Goal: Task Accomplishment & Management: Use online tool/utility

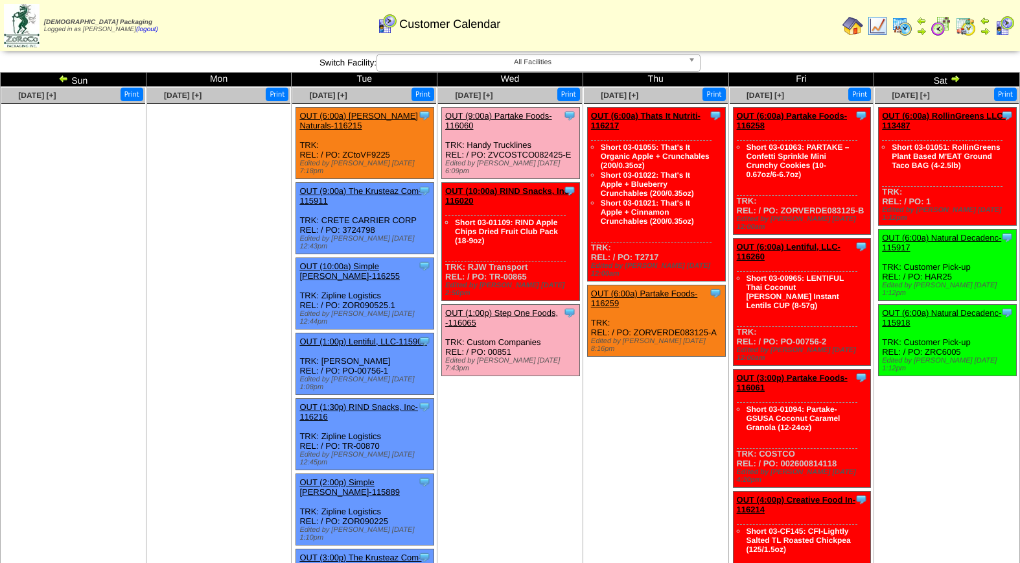
scroll to position [204, 0]
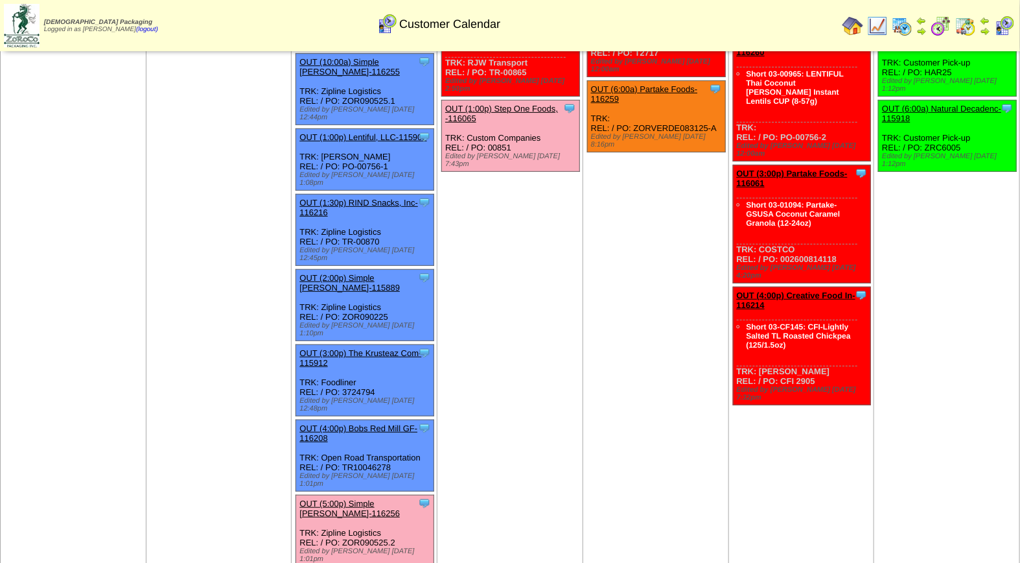
click at [393, 498] on link "OUT (5:00p) Simple [PERSON_NAME]-116256" at bounding box center [349, 507] width 100 height 19
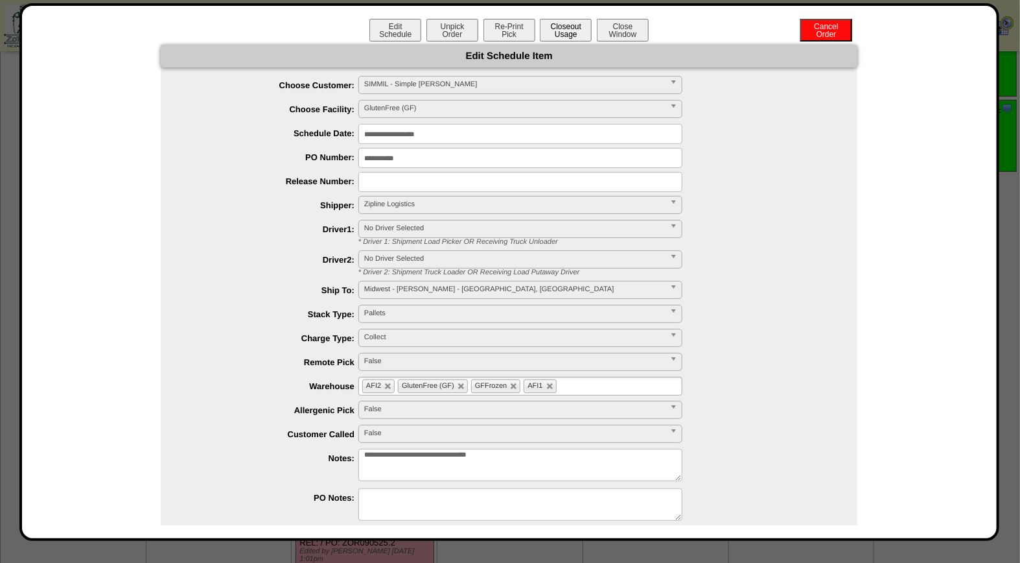
click at [555, 34] on button "Closeout Usage" at bounding box center [566, 30] width 52 height 23
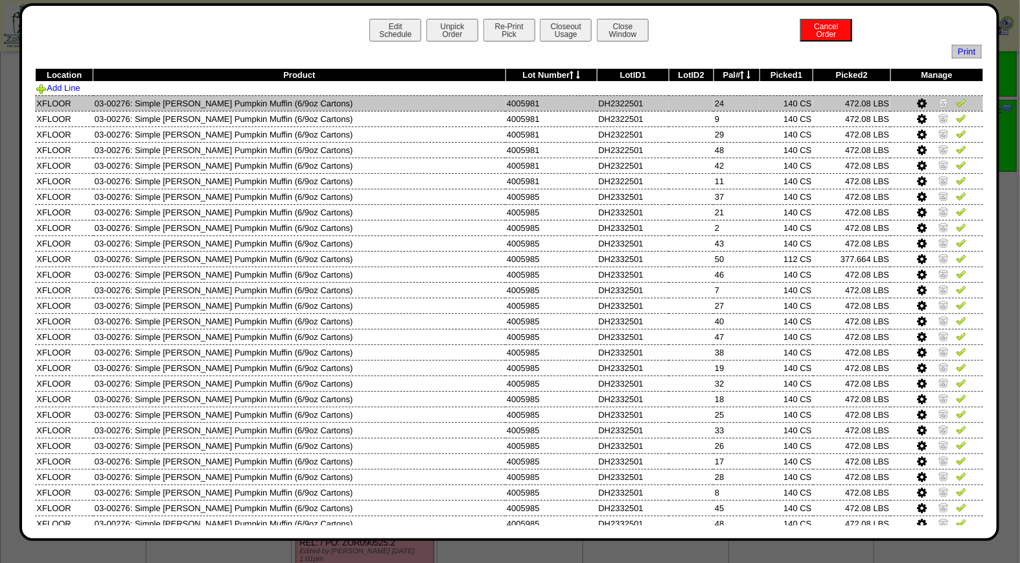
click at [956, 105] on img at bounding box center [961, 102] width 10 height 10
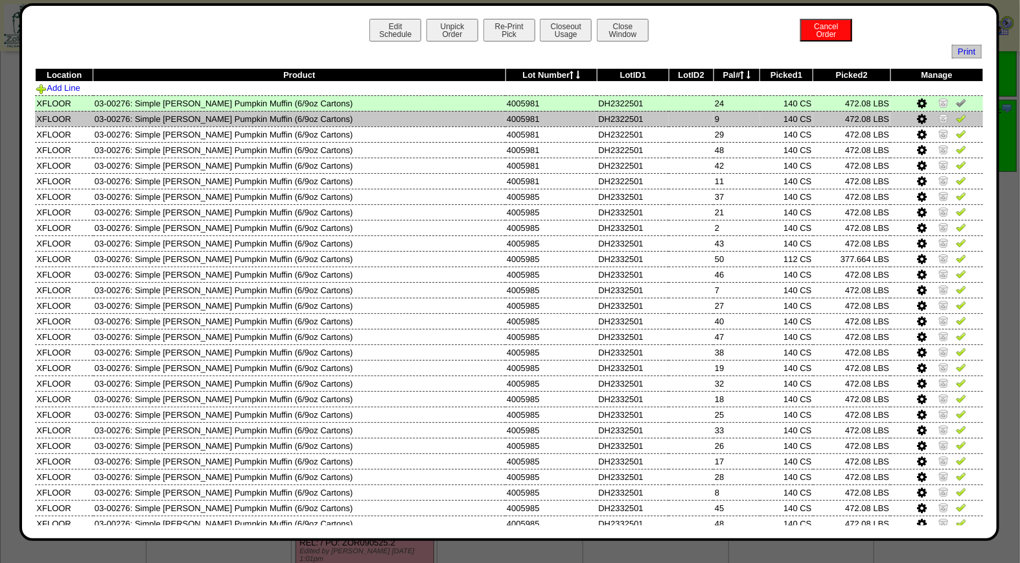
click at [956, 122] on img at bounding box center [961, 118] width 10 height 10
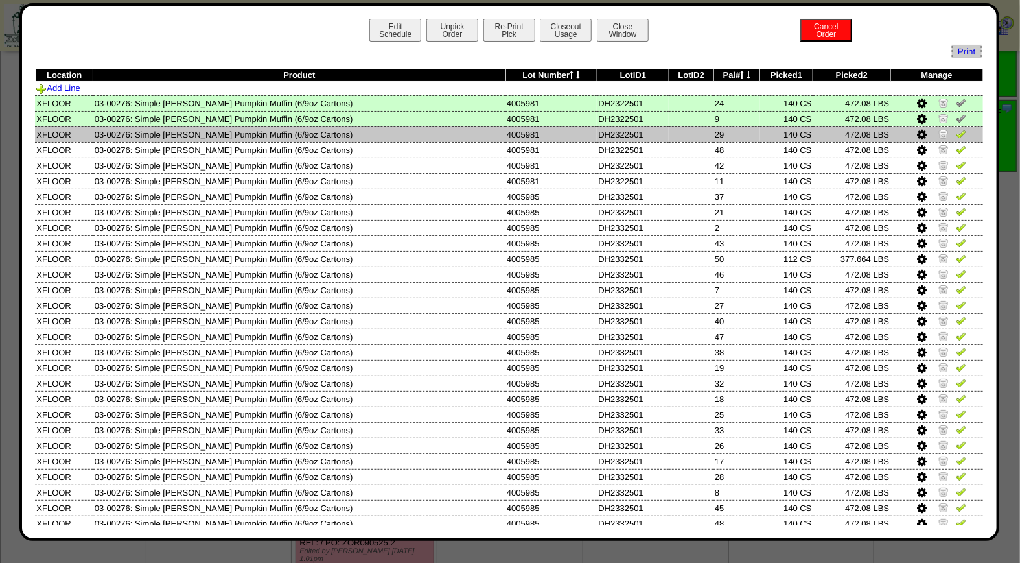
click at [956, 134] on img at bounding box center [961, 133] width 10 height 10
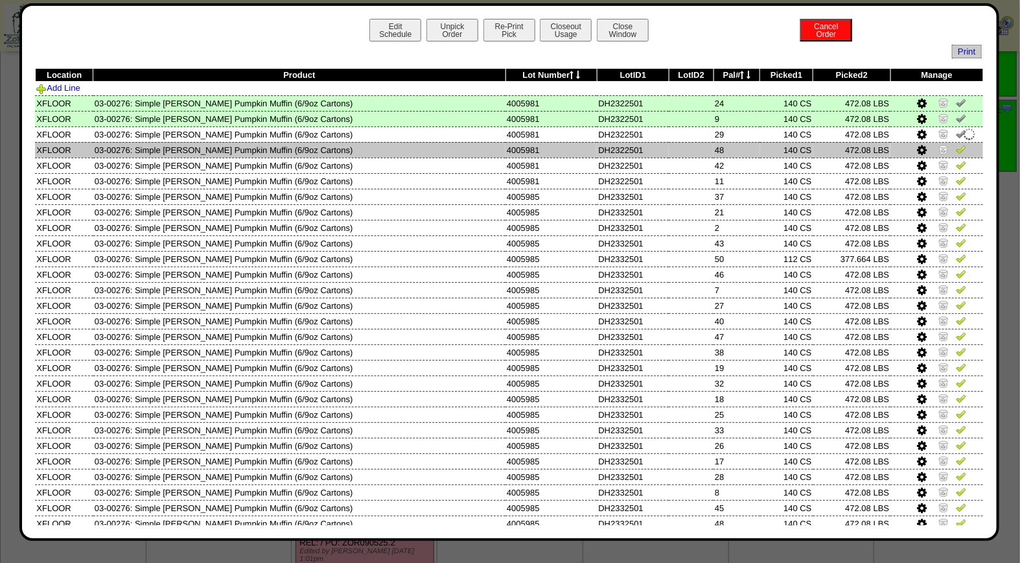
click at [956, 145] on img at bounding box center [961, 149] width 10 height 10
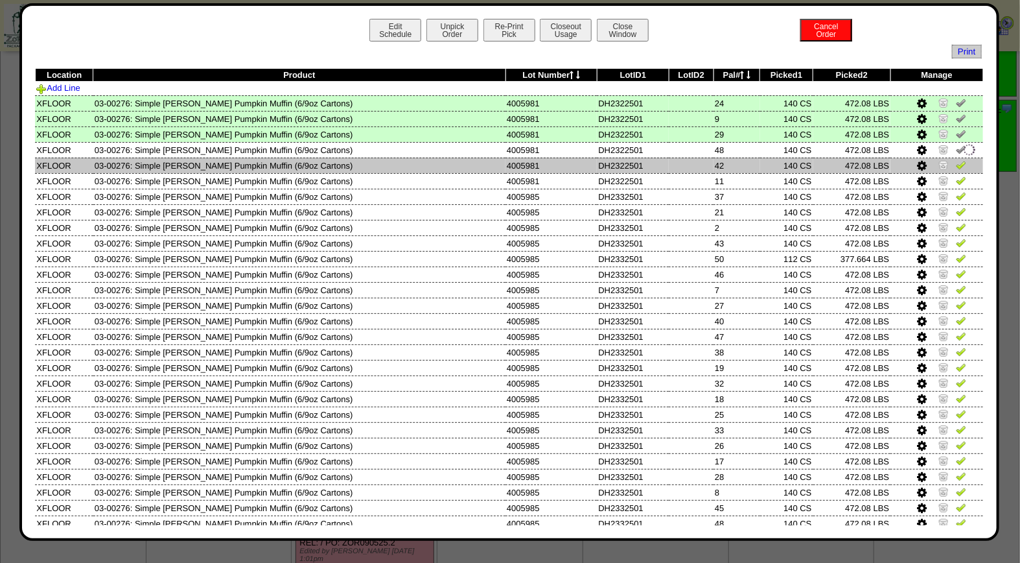
click at [956, 166] on img at bounding box center [961, 164] width 10 height 10
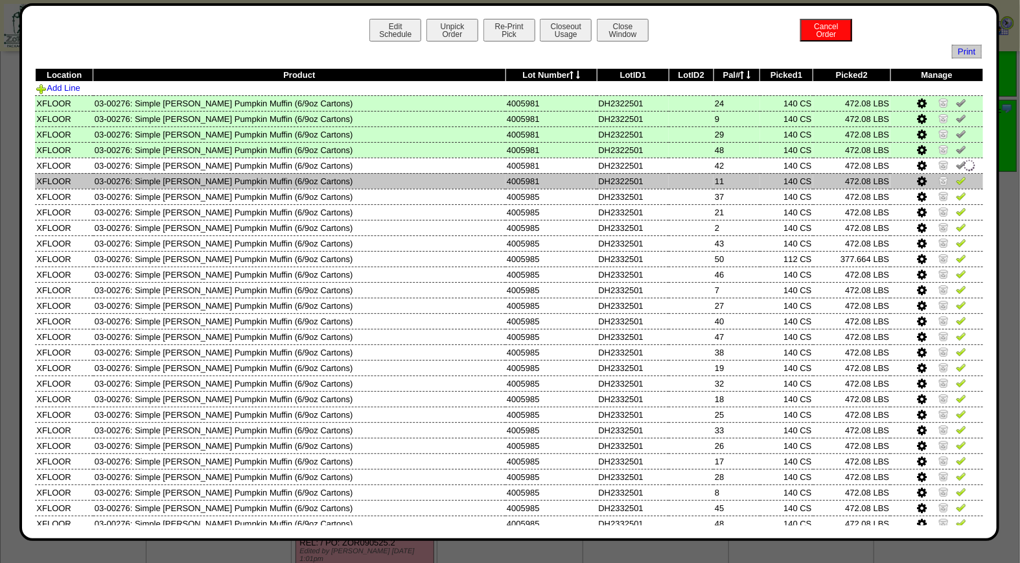
click at [956, 176] on img at bounding box center [961, 180] width 10 height 10
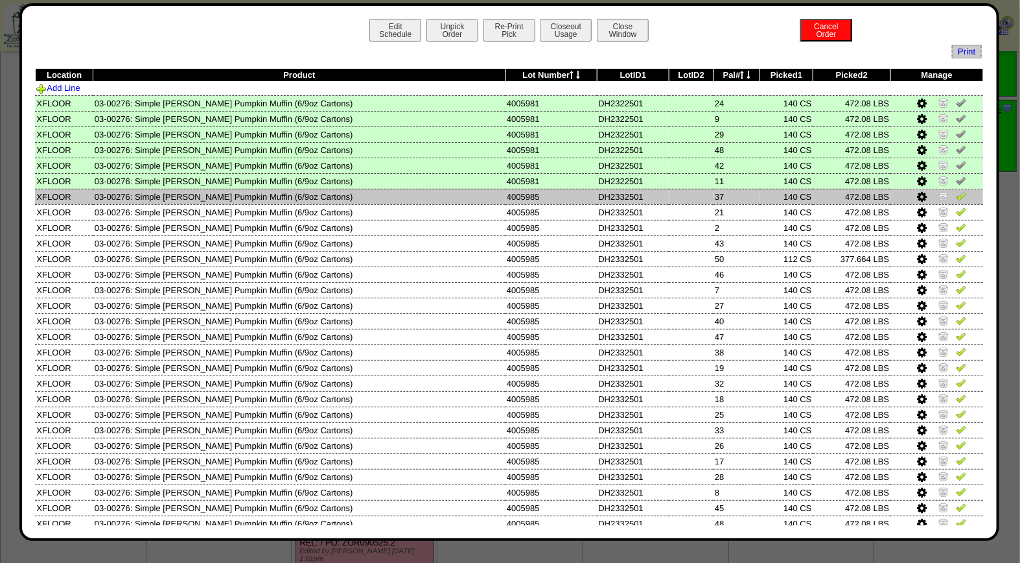
click at [956, 197] on img at bounding box center [961, 196] width 10 height 10
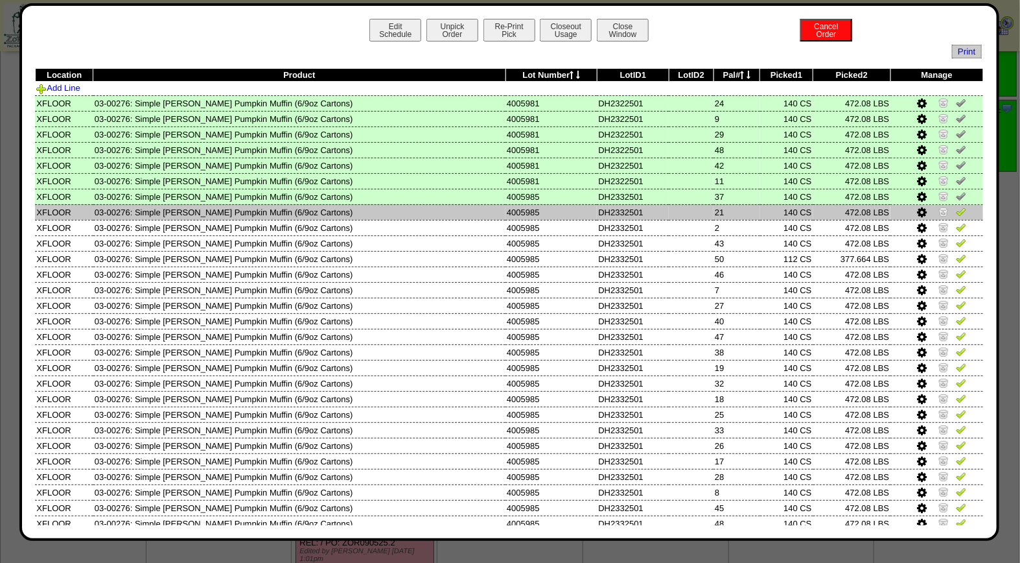
click at [956, 211] on img at bounding box center [961, 211] width 10 height 10
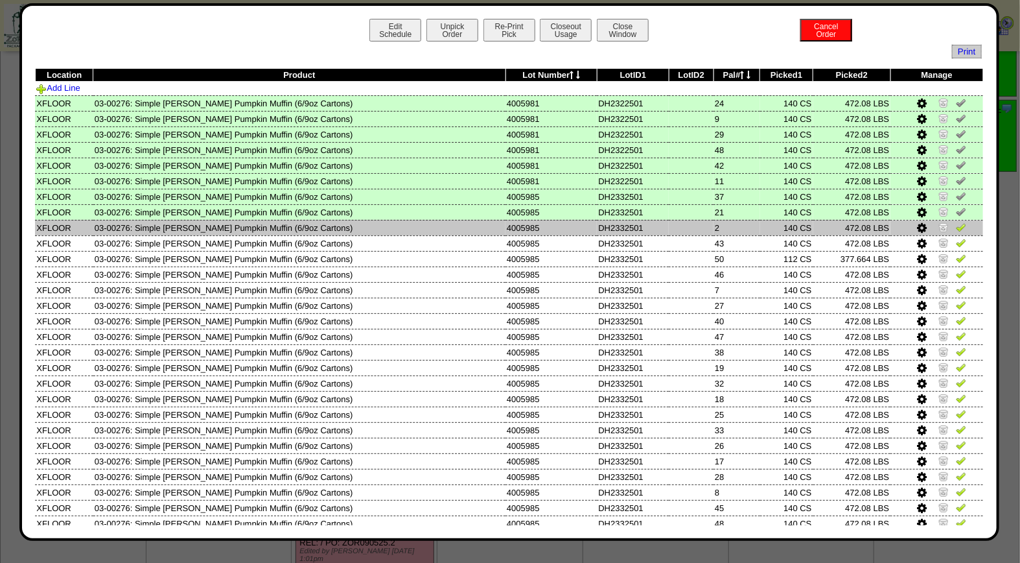
click at [956, 222] on img at bounding box center [961, 227] width 10 height 10
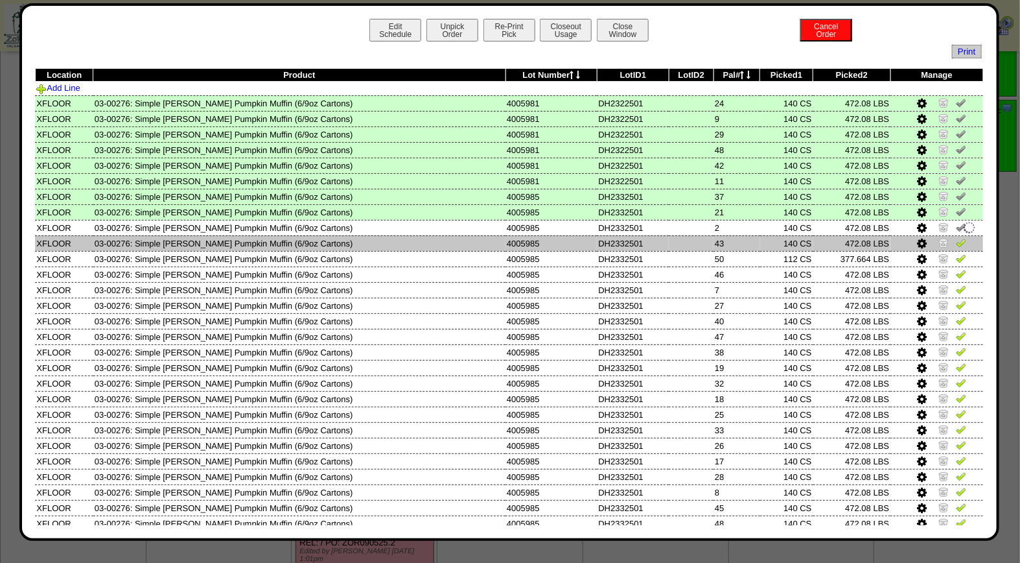
click at [956, 238] on img at bounding box center [961, 242] width 10 height 10
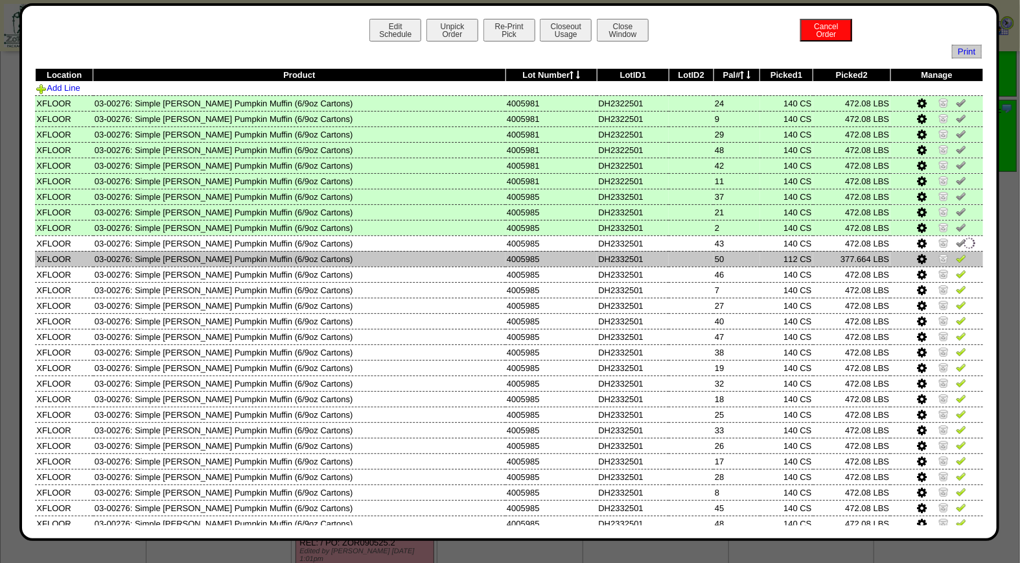
click at [956, 253] on img at bounding box center [961, 258] width 10 height 10
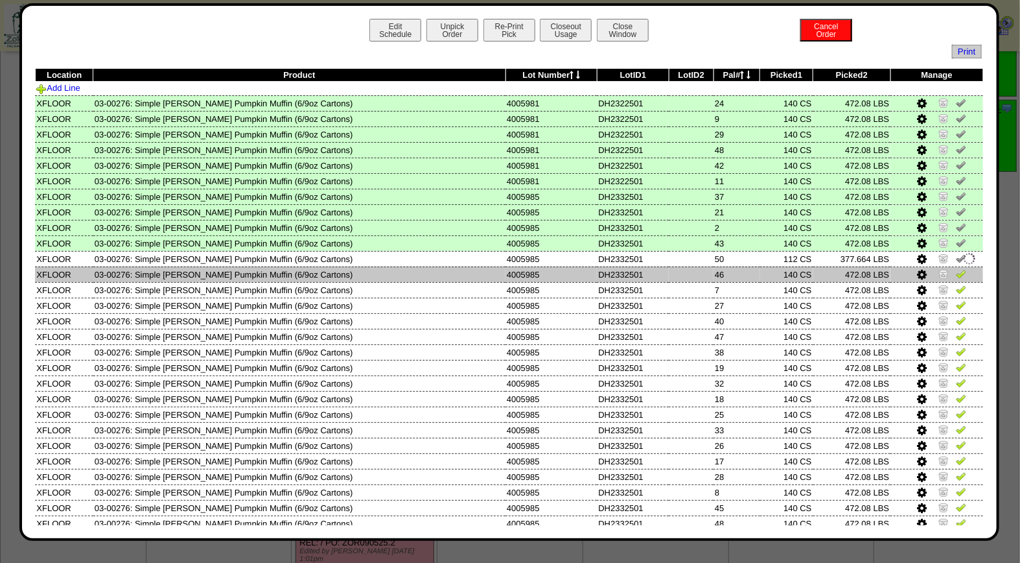
click at [956, 268] on img at bounding box center [961, 273] width 10 height 10
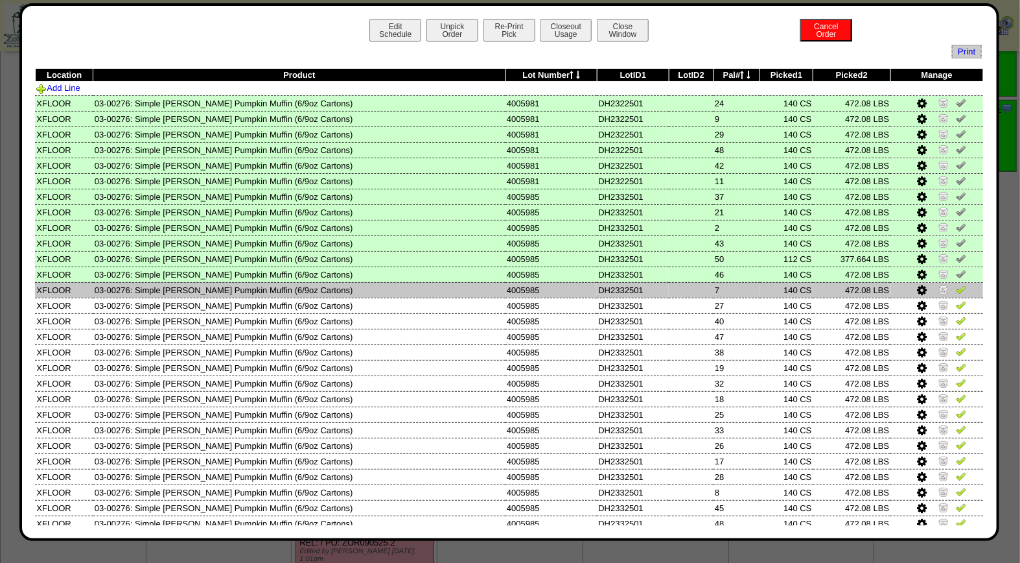
click at [956, 286] on img at bounding box center [961, 289] width 10 height 10
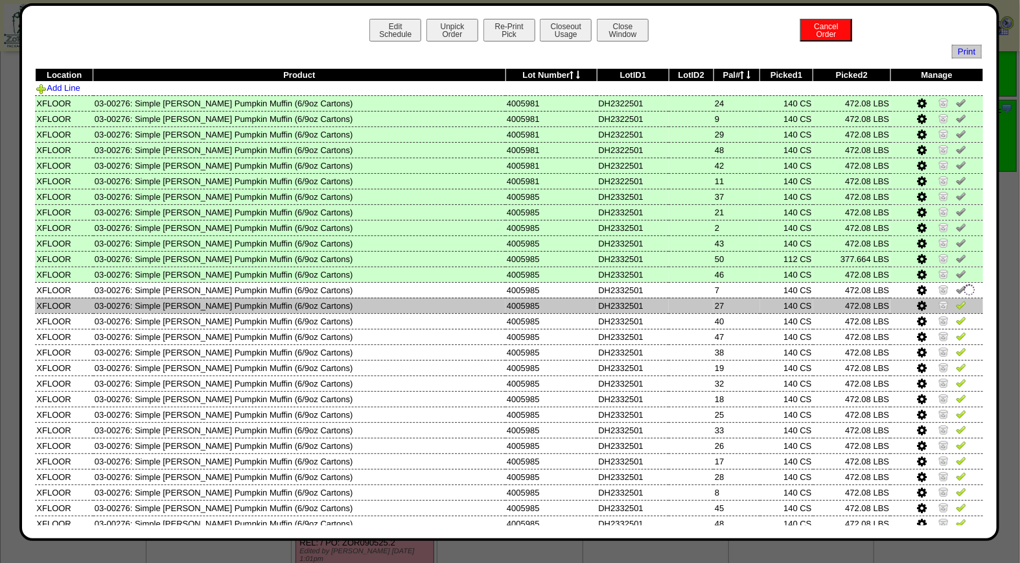
click at [956, 301] on img at bounding box center [961, 304] width 10 height 10
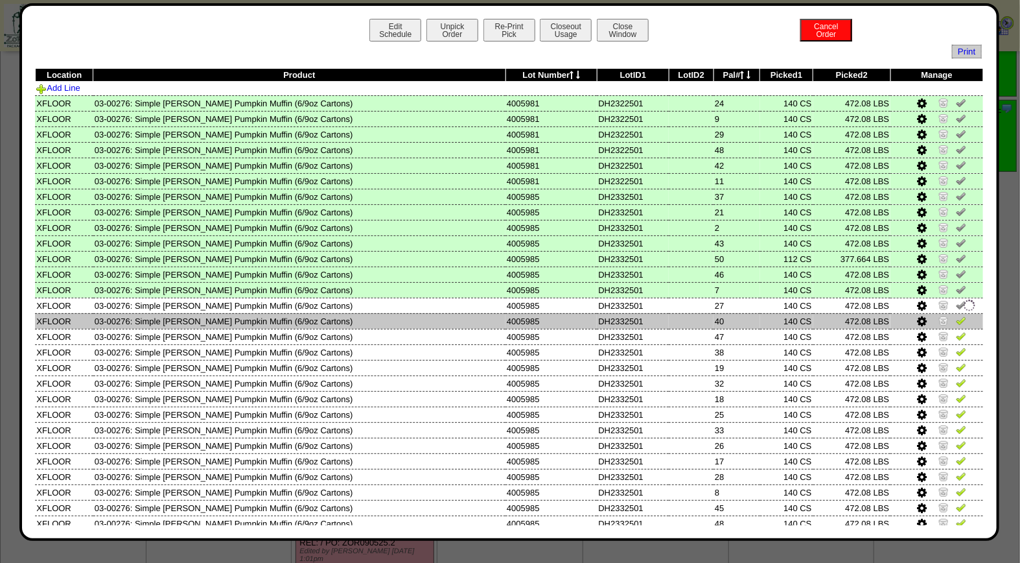
click at [956, 315] on img at bounding box center [961, 320] width 10 height 10
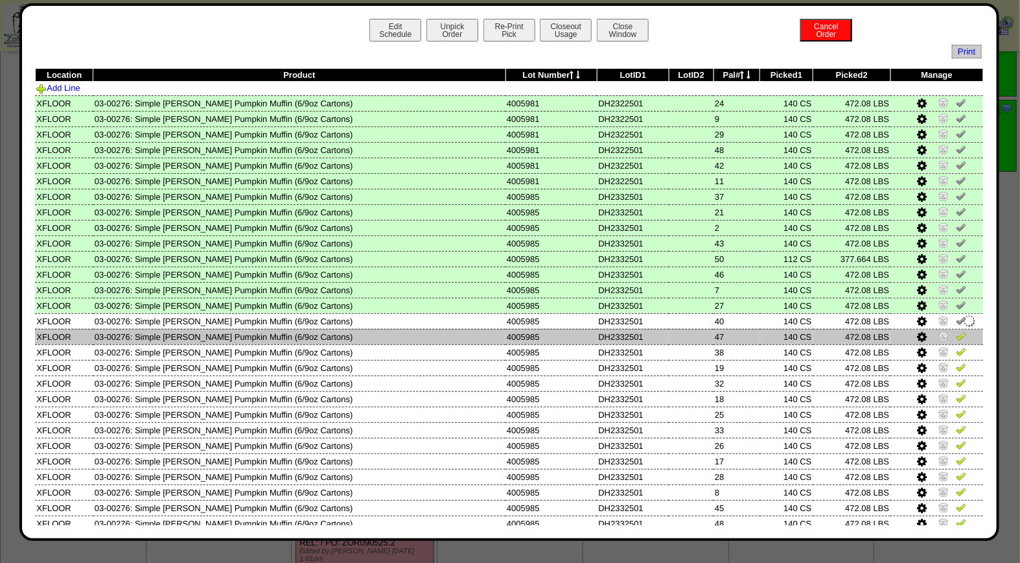
click at [956, 331] on img at bounding box center [961, 336] width 10 height 10
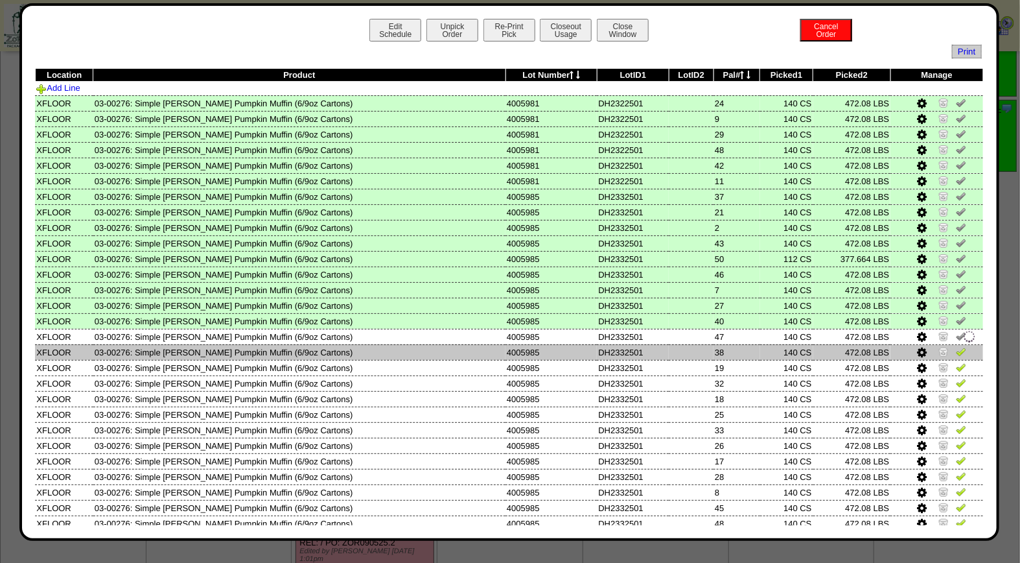
click at [956, 346] on img at bounding box center [961, 351] width 10 height 10
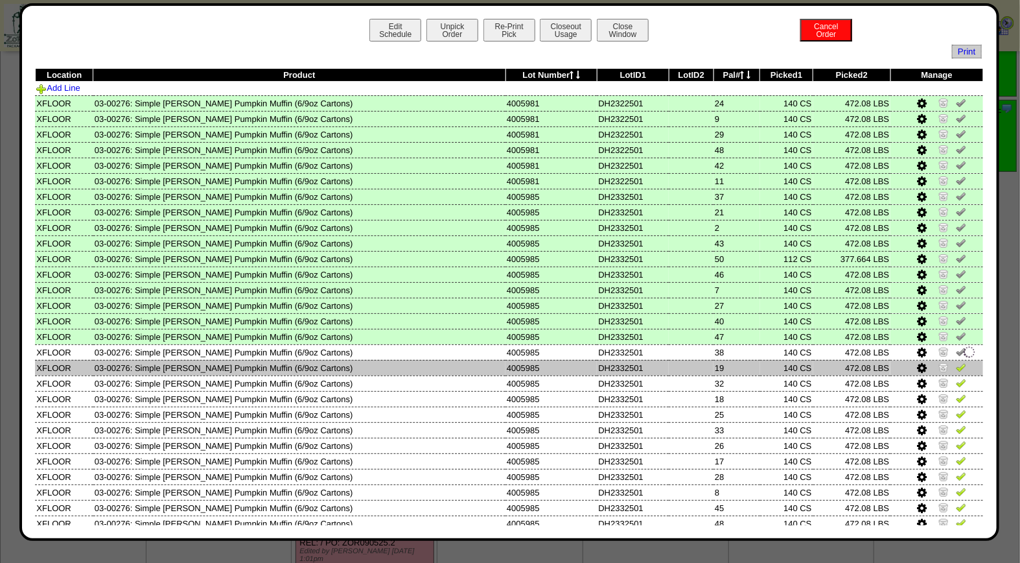
click at [956, 362] on img at bounding box center [961, 367] width 10 height 10
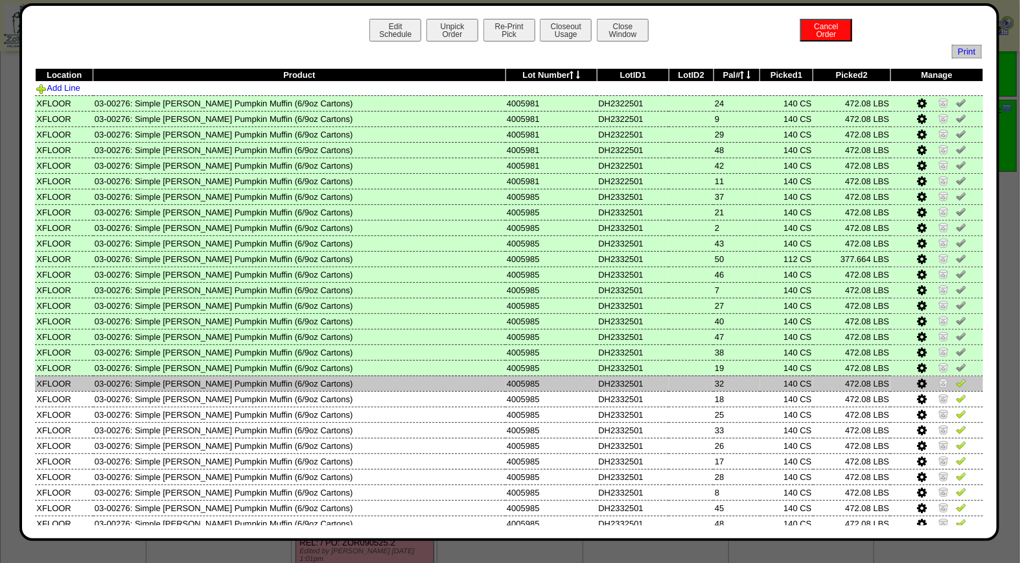
click at [956, 377] on img at bounding box center [961, 382] width 10 height 10
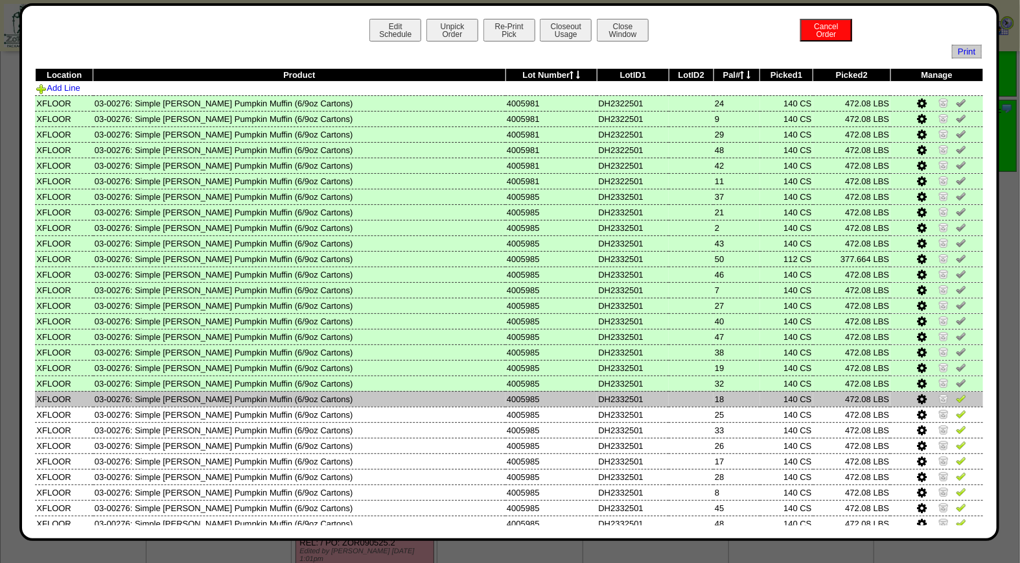
click at [956, 393] on img at bounding box center [961, 398] width 10 height 10
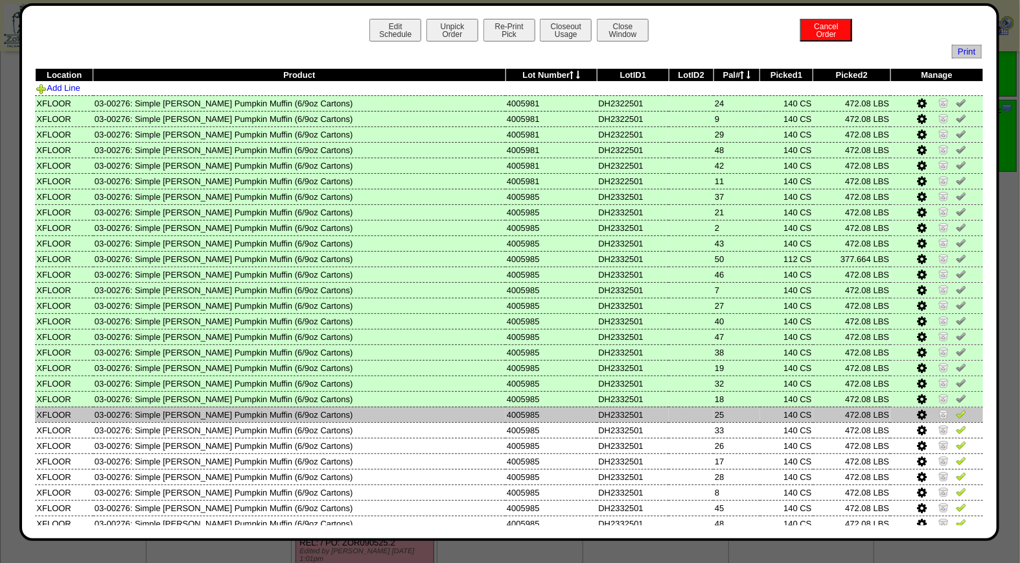
click at [956, 408] on img at bounding box center [961, 413] width 10 height 10
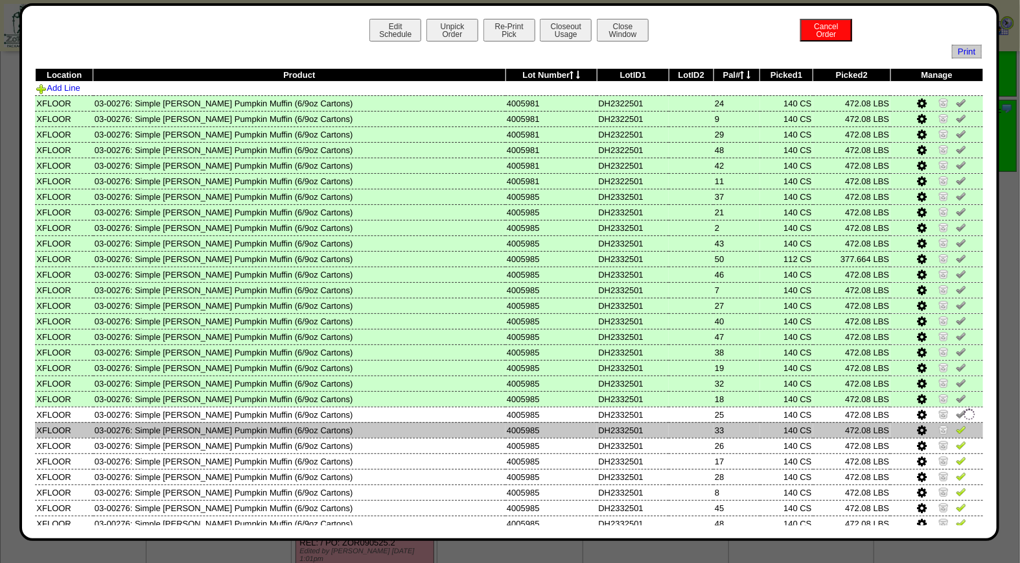
click at [956, 425] on img at bounding box center [961, 429] width 10 height 10
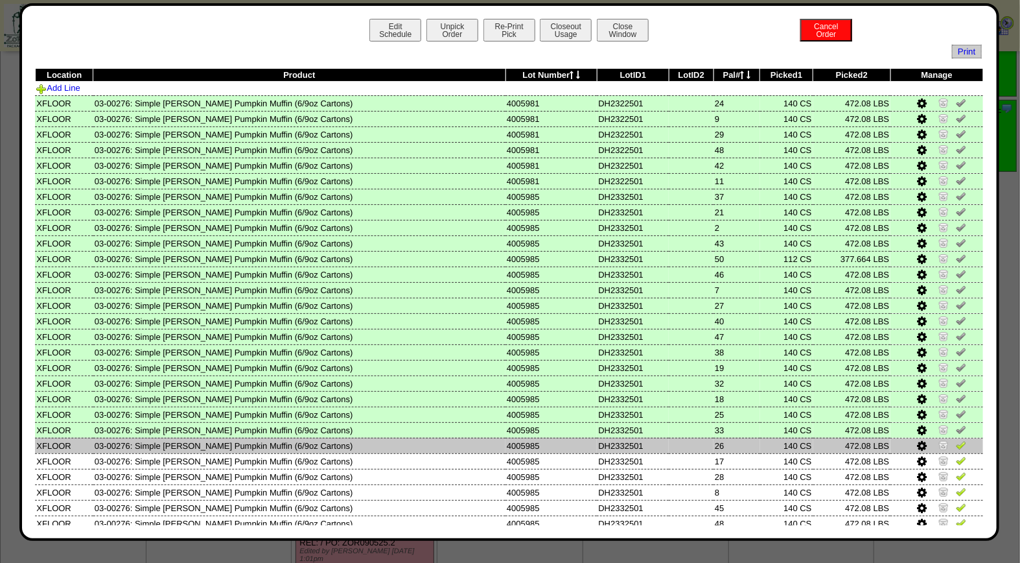
click at [956, 441] on img at bounding box center [961, 444] width 10 height 10
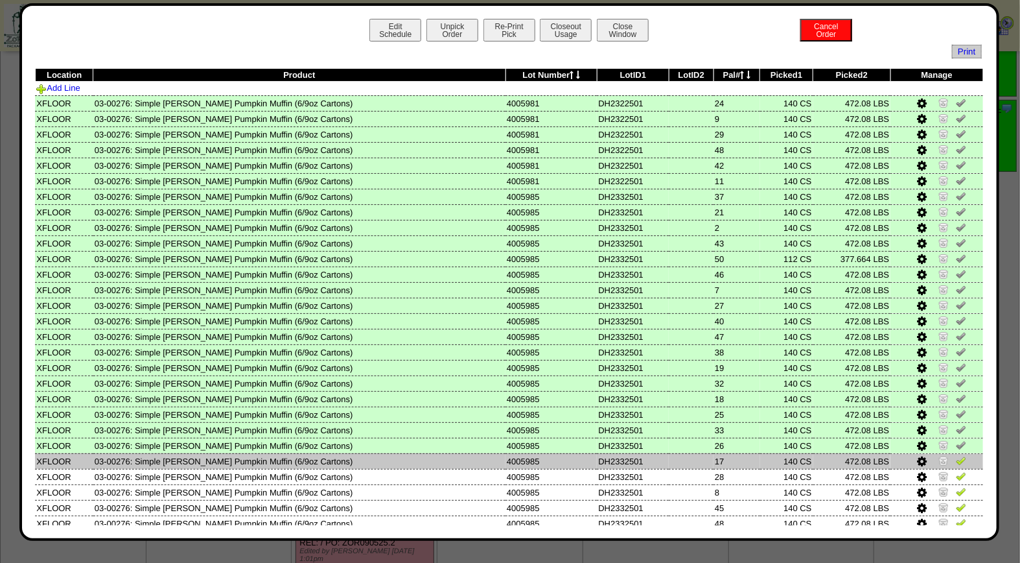
click at [956, 455] on img at bounding box center [961, 460] width 10 height 10
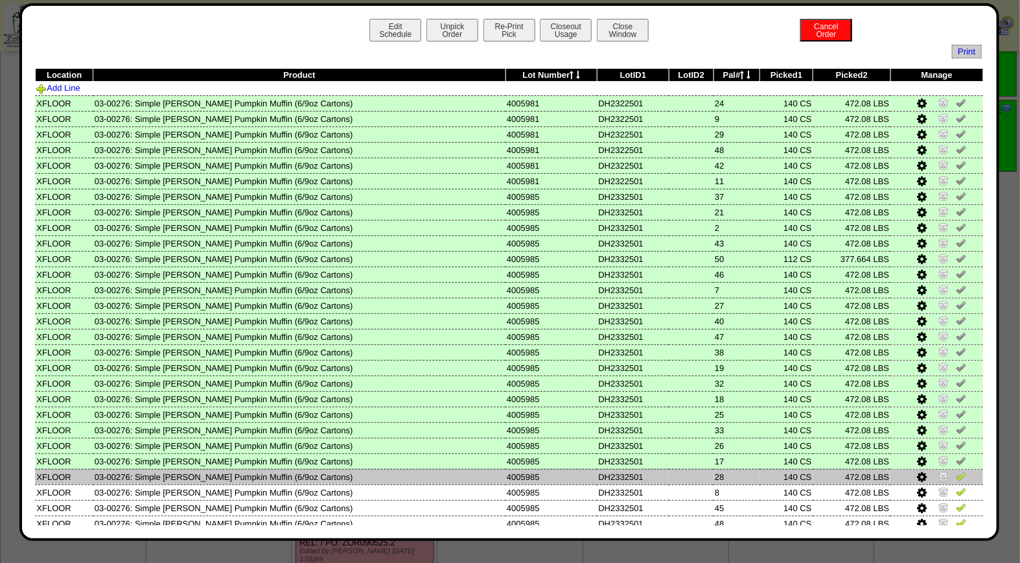
click at [956, 470] on img at bounding box center [961, 475] width 10 height 10
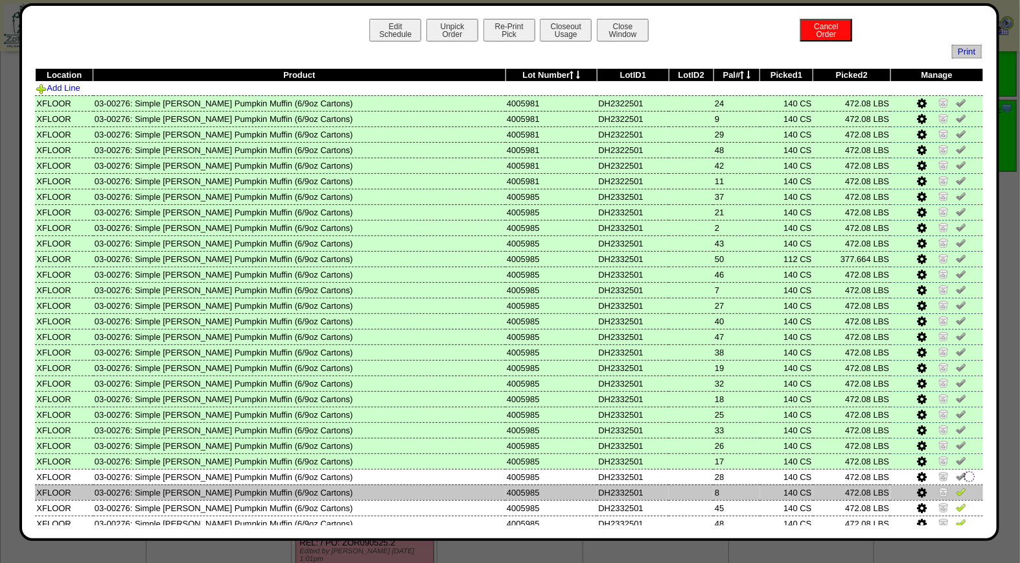
click at [956, 486] on img at bounding box center [961, 491] width 10 height 10
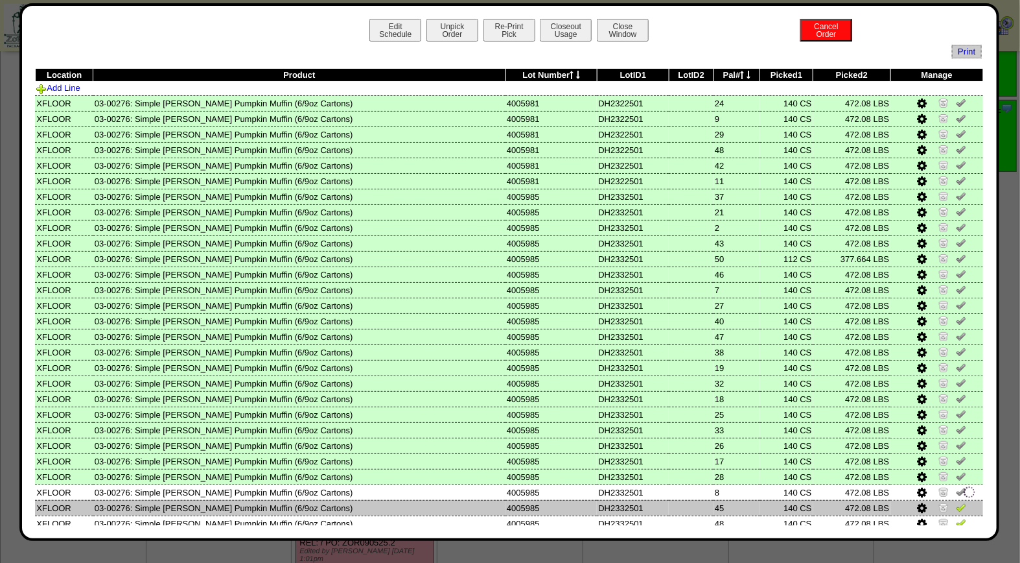
click at [956, 502] on img at bounding box center [961, 507] width 10 height 10
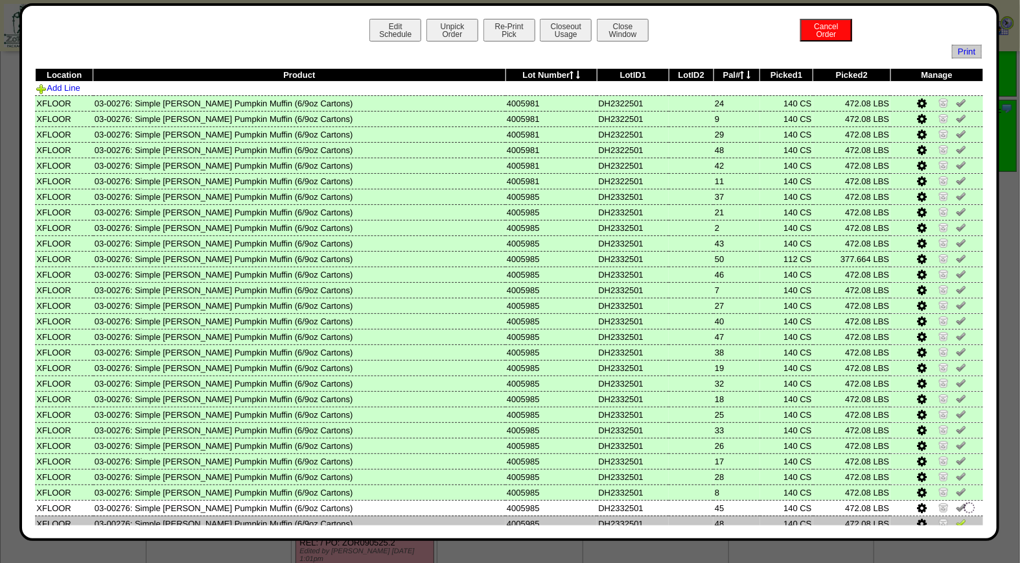
click at [956, 517] on img at bounding box center [961, 522] width 10 height 10
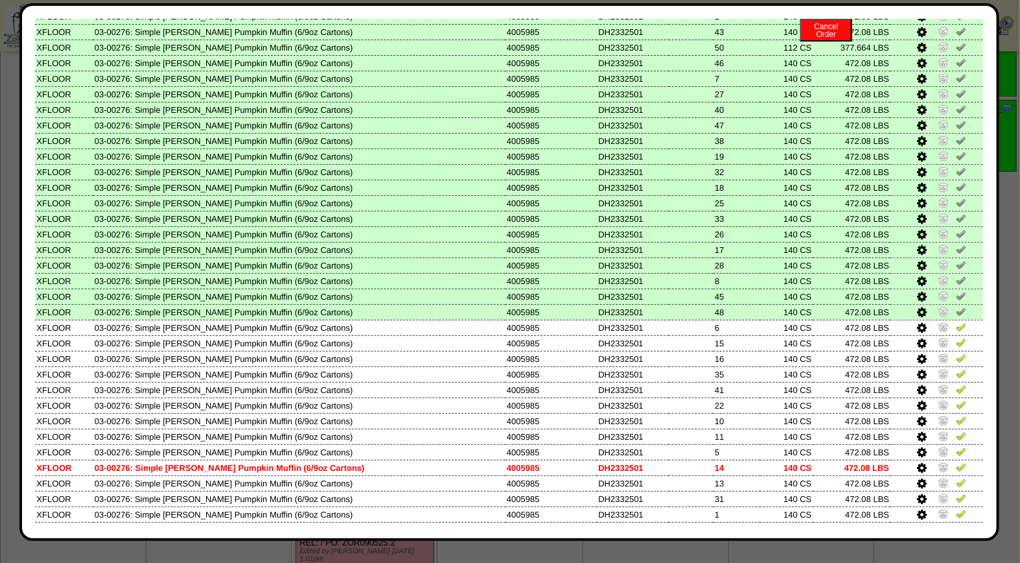
scroll to position [231, 0]
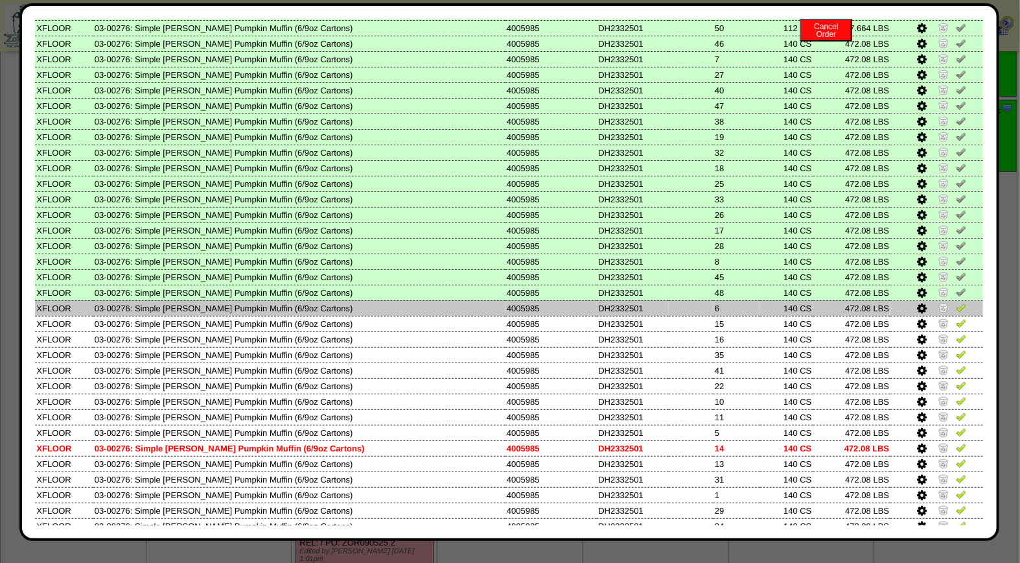
click at [956, 302] on img at bounding box center [961, 307] width 10 height 10
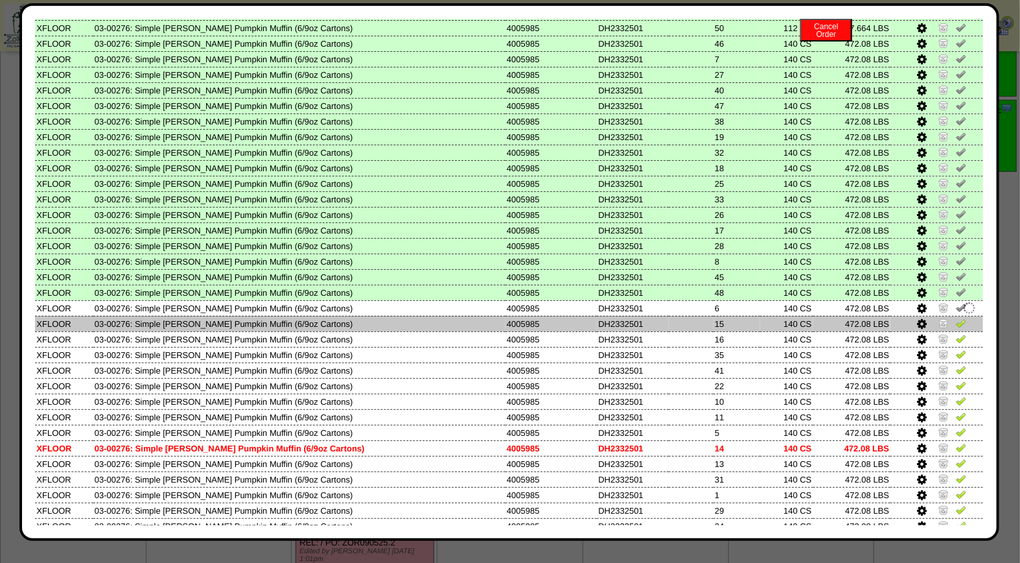
click at [956, 318] on img at bounding box center [961, 323] width 10 height 10
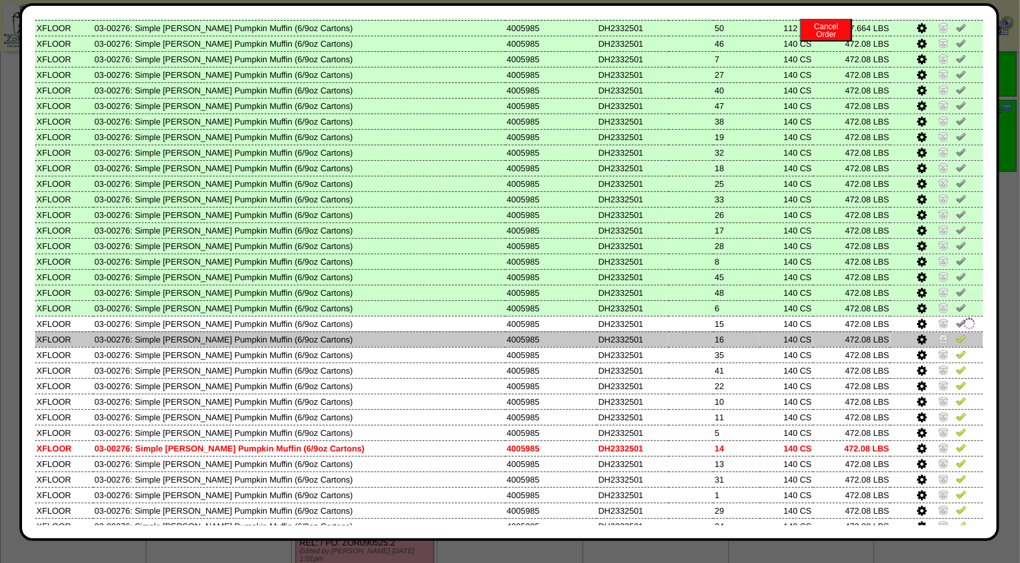
click at [956, 333] on img at bounding box center [961, 338] width 10 height 10
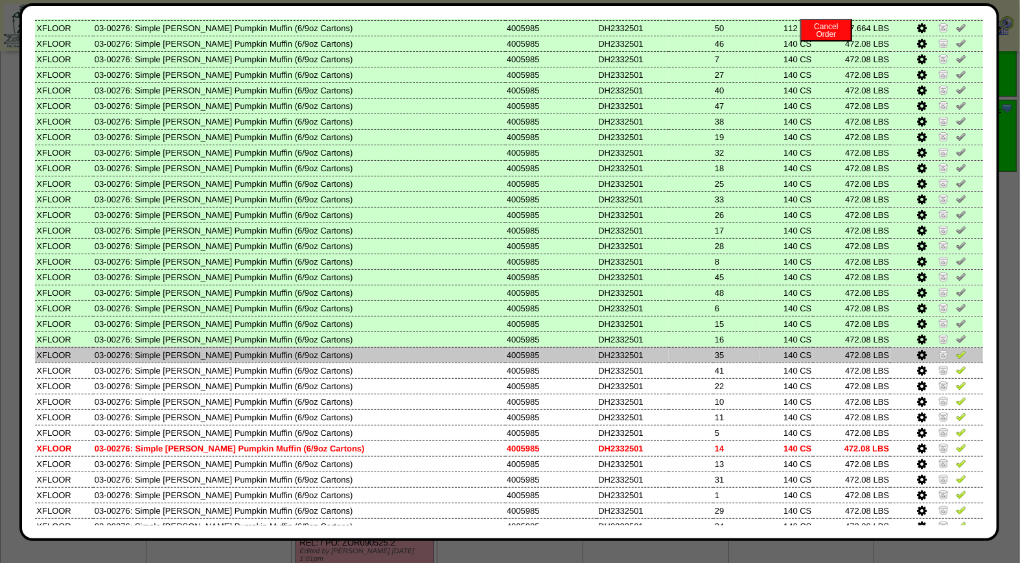
click at [956, 349] on img at bounding box center [961, 354] width 10 height 10
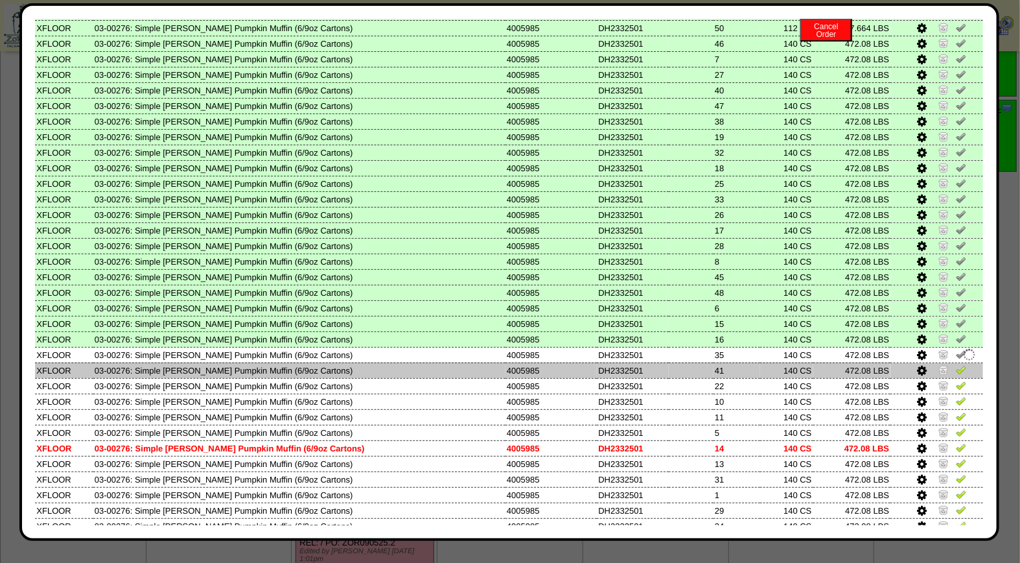
click at [956, 364] on img at bounding box center [961, 369] width 10 height 10
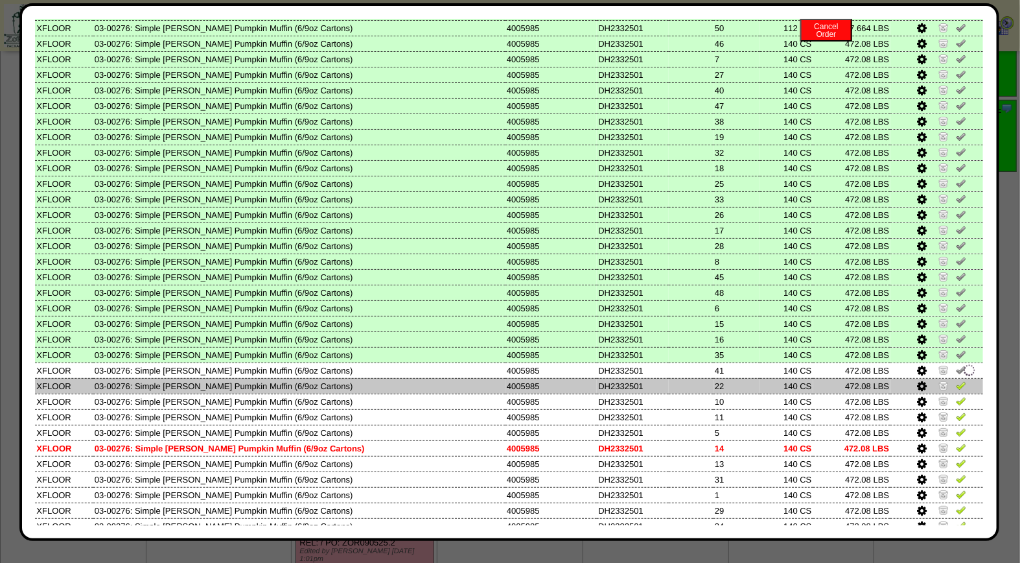
click at [956, 380] on img at bounding box center [961, 385] width 10 height 10
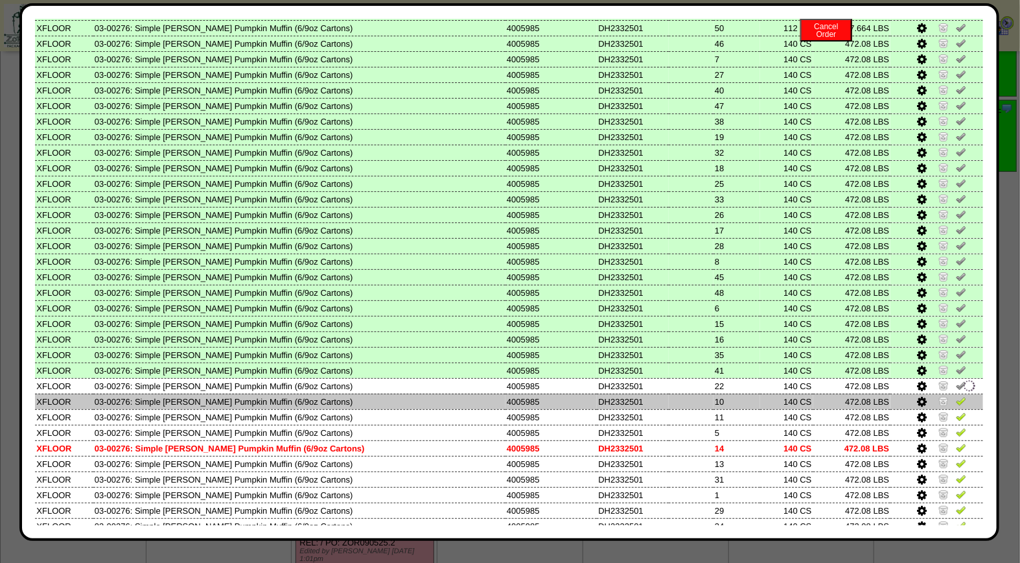
click at [956, 395] on img at bounding box center [961, 400] width 10 height 10
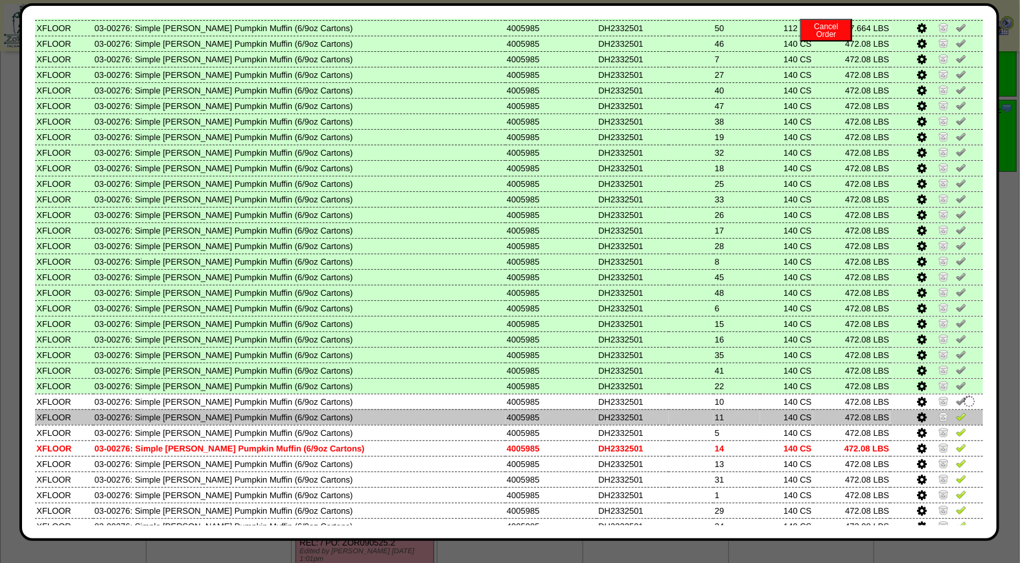
click at [956, 411] on img at bounding box center [961, 416] width 10 height 10
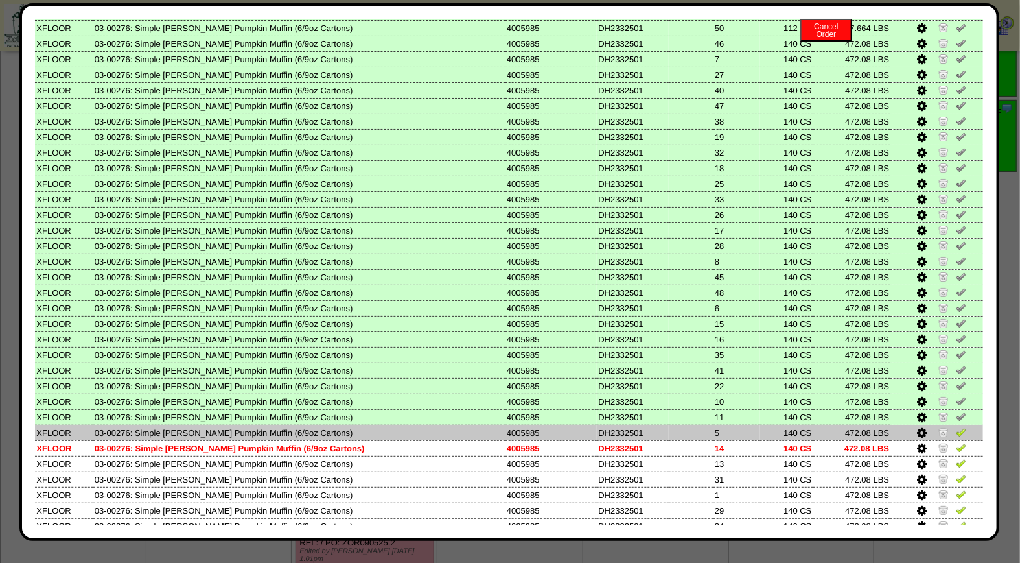
click at [951, 424] on td at bounding box center [936, 432] width 93 height 16
click at [956, 426] on img at bounding box center [961, 431] width 10 height 10
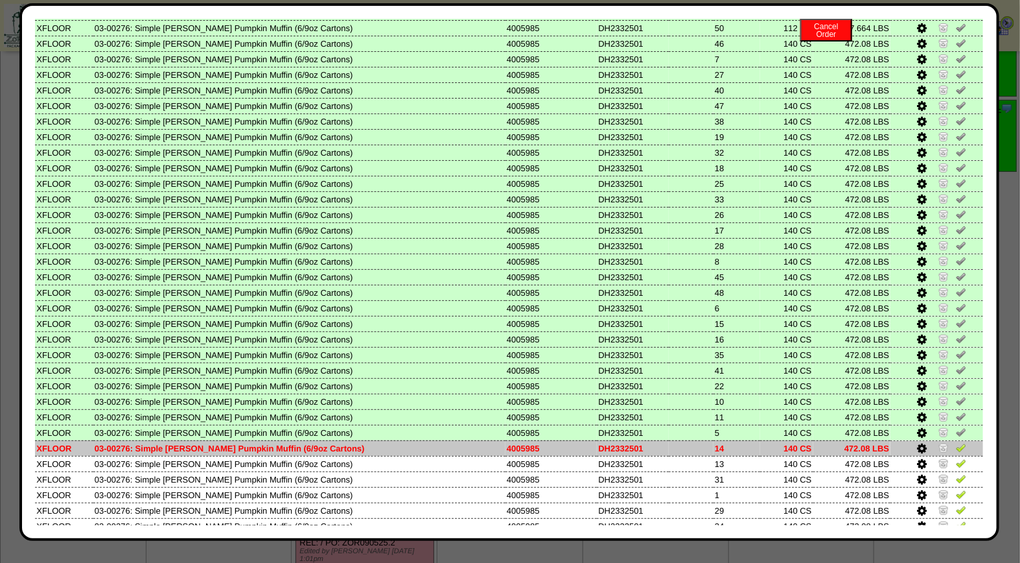
click at [956, 442] on img at bounding box center [961, 447] width 10 height 10
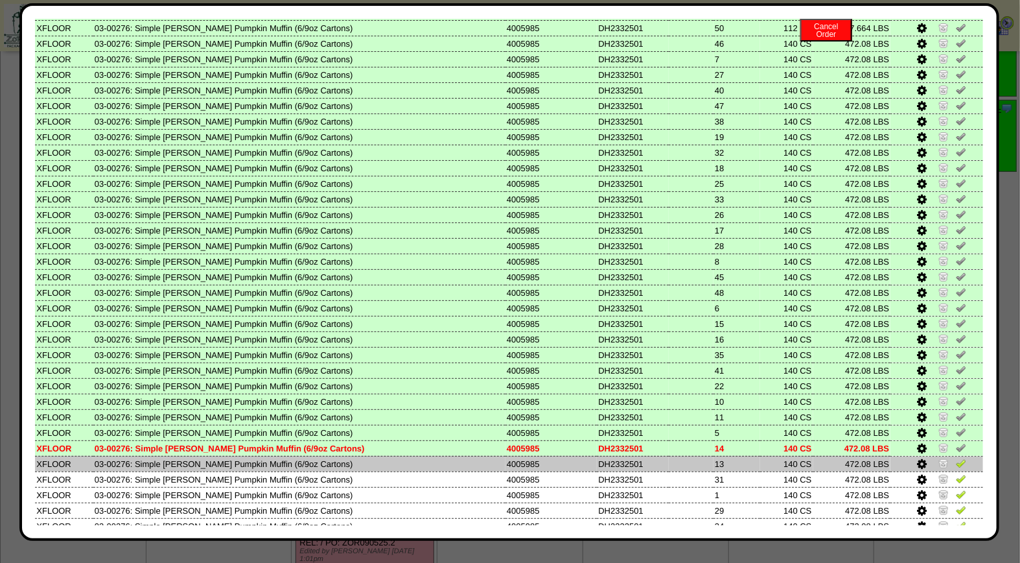
click at [953, 456] on td at bounding box center [936, 464] width 93 height 16
click at [956, 458] on img at bounding box center [961, 463] width 10 height 10
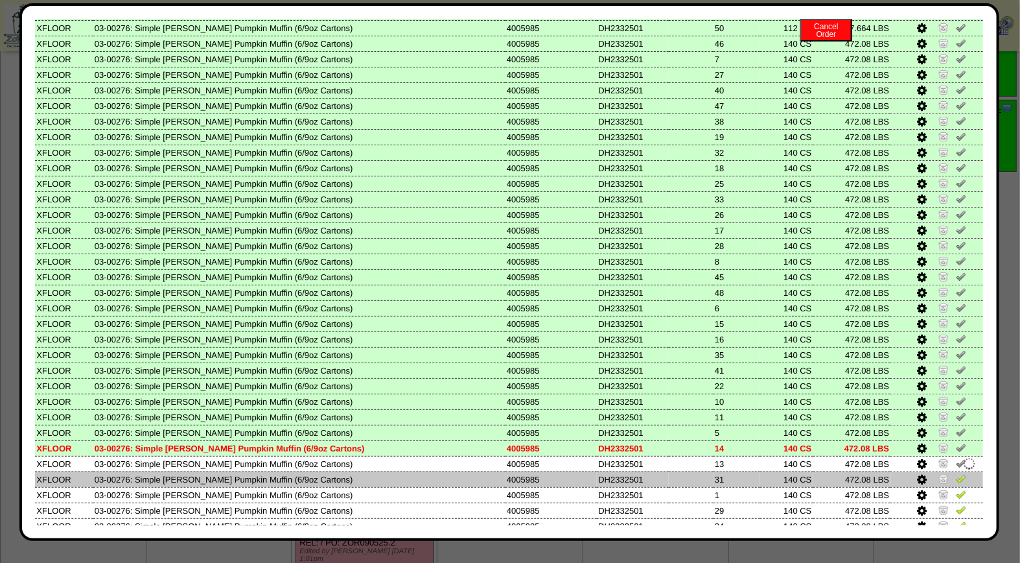
click at [956, 473] on img at bounding box center [961, 478] width 10 height 10
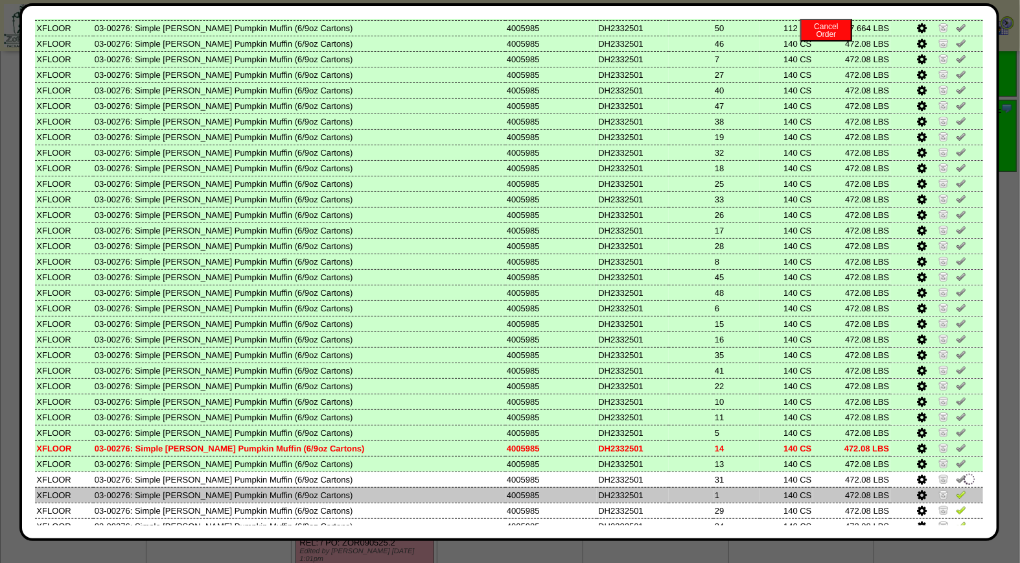
click at [956, 489] on img at bounding box center [961, 494] width 10 height 10
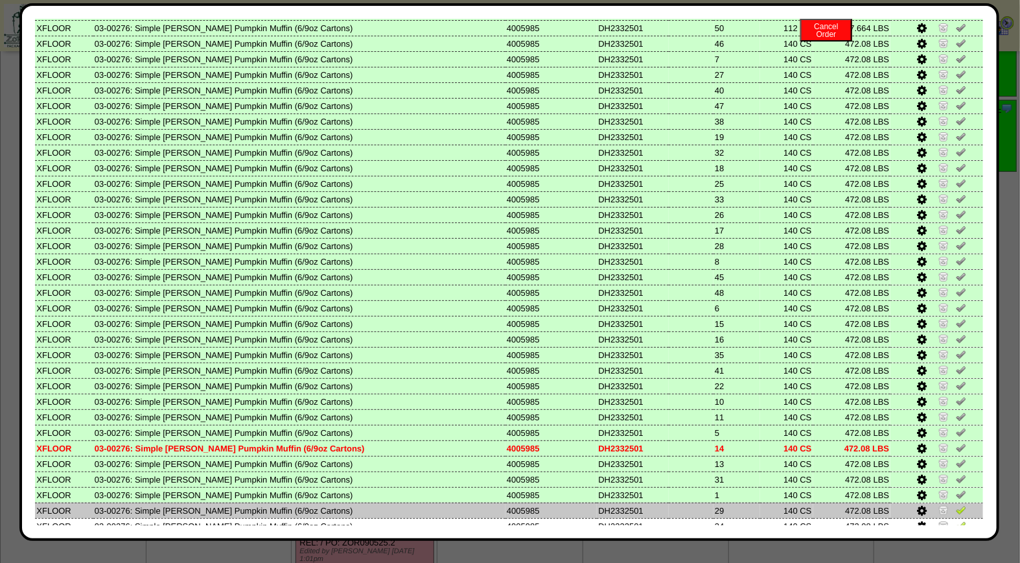
click at [956, 504] on img at bounding box center [961, 509] width 10 height 10
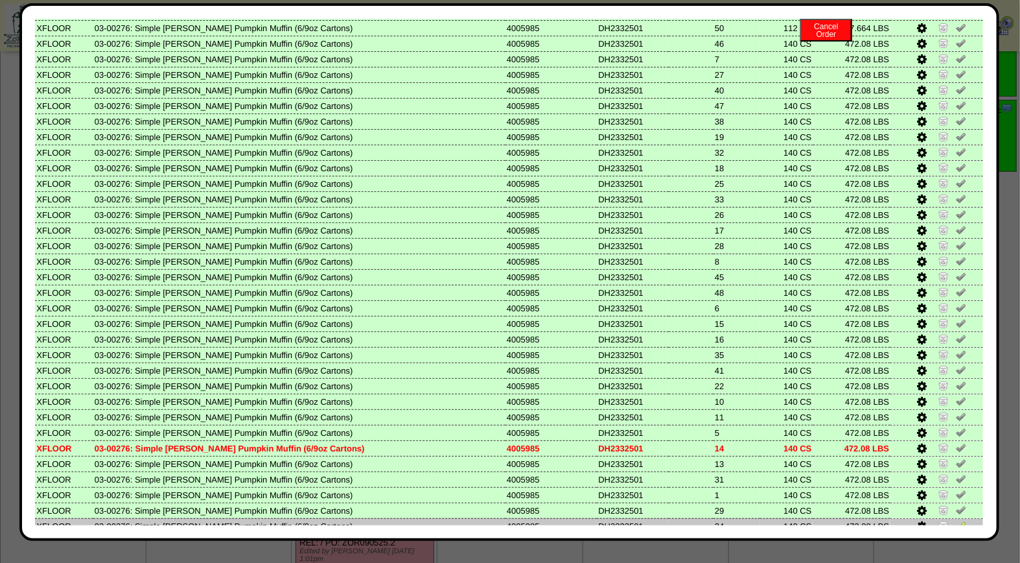
click at [956, 520] on img at bounding box center [961, 525] width 10 height 10
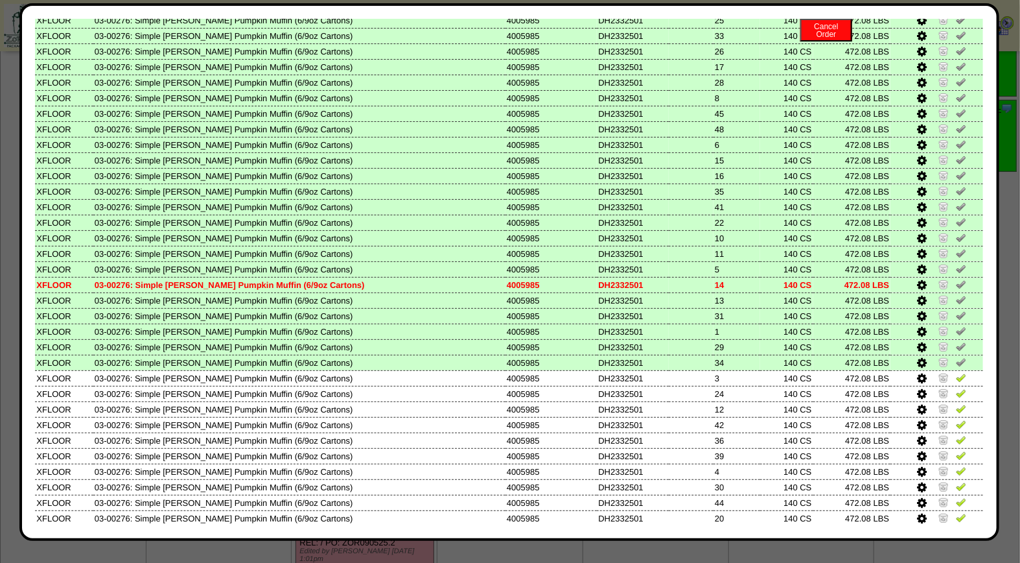
scroll to position [459, 0]
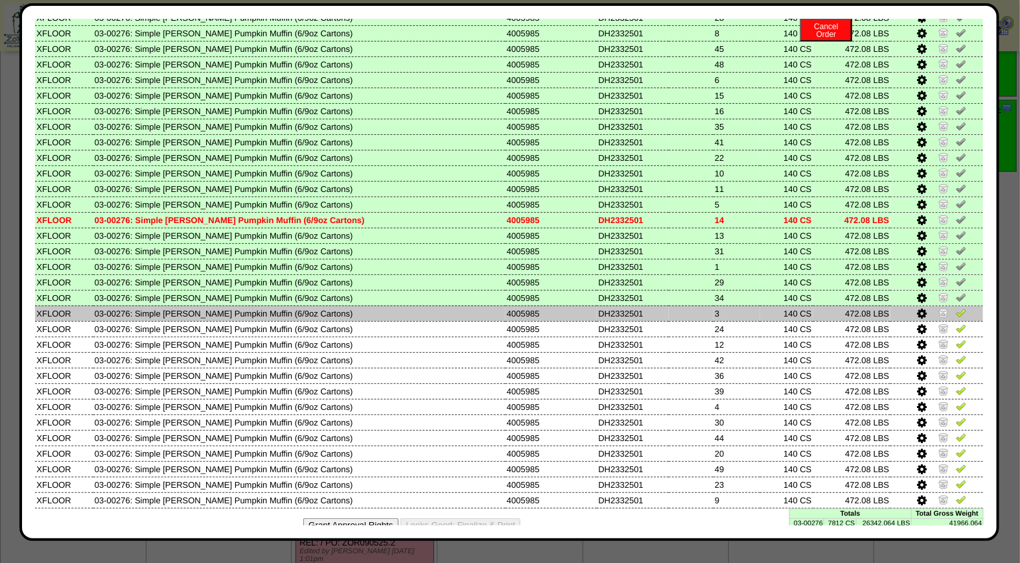
click at [956, 307] on img at bounding box center [961, 312] width 10 height 10
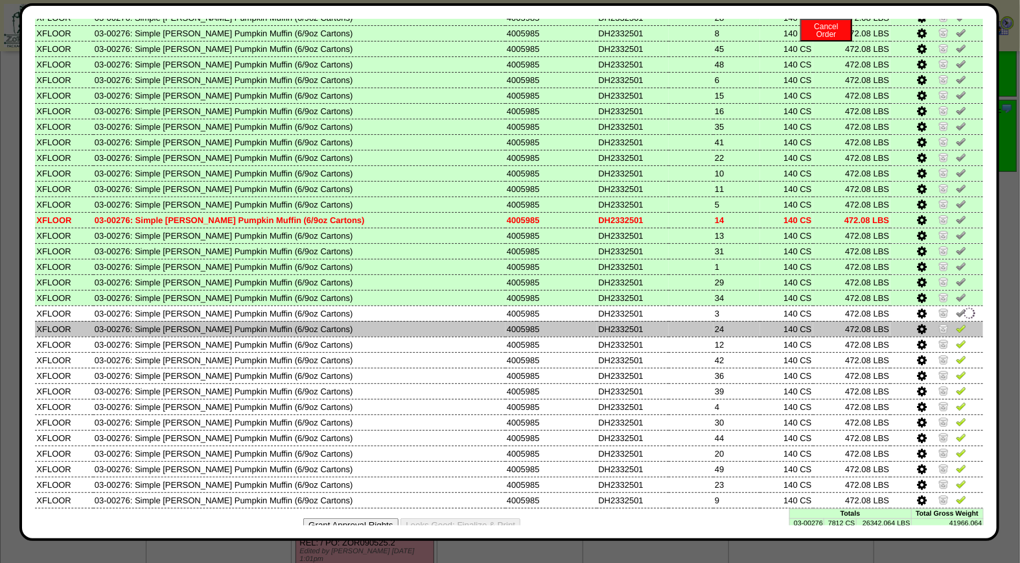
click at [956, 323] on img at bounding box center [961, 328] width 10 height 10
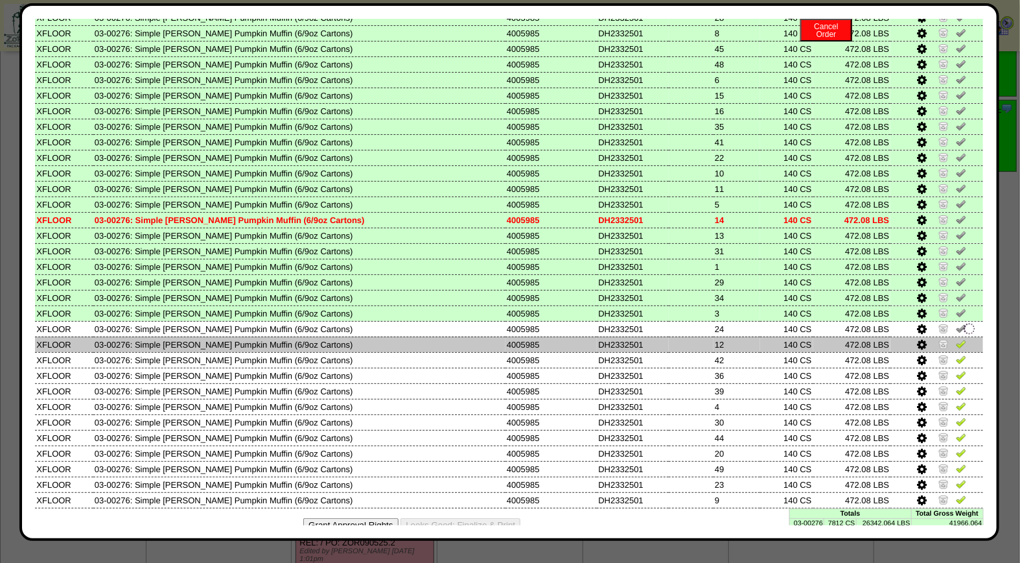
click at [956, 338] on img at bounding box center [961, 343] width 10 height 10
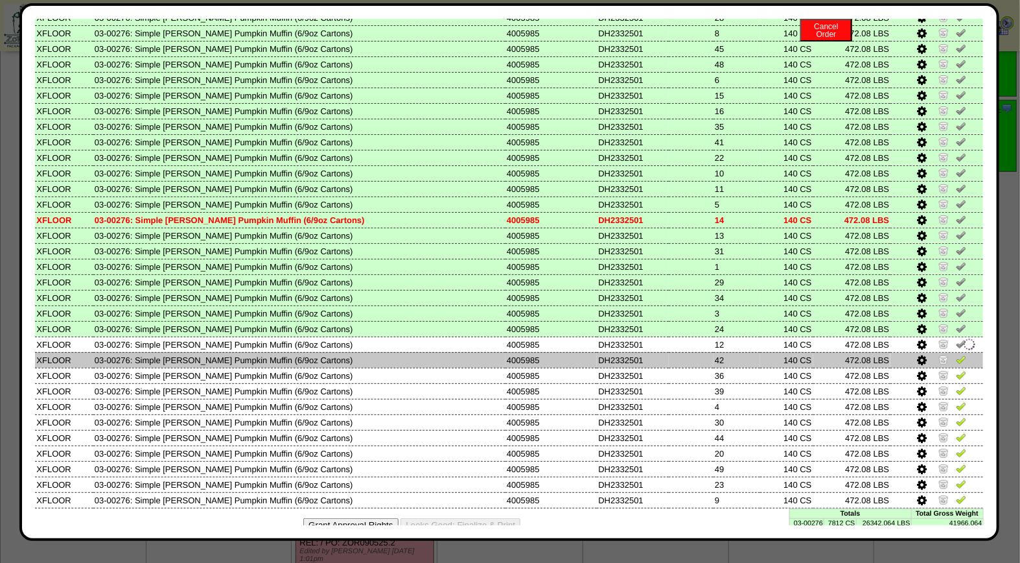
click at [956, 354] on img at bounding box center [961, 359] width 10 height 10
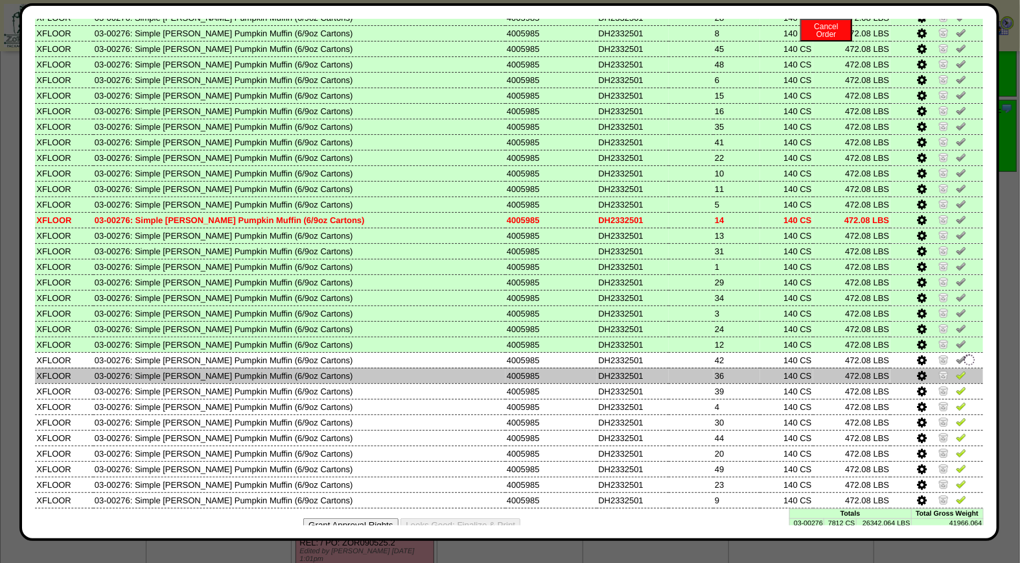
click at [956, 369] on img at bounding box center [961, 374] width 10 height 10
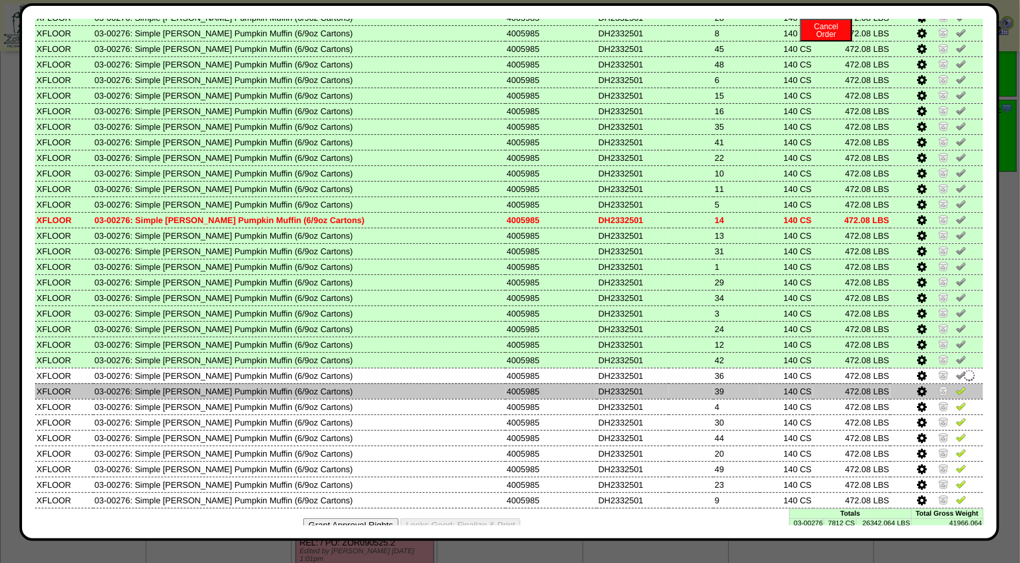
click at [956, 385] on img at bounding box center [961, 390] width 10 height 10
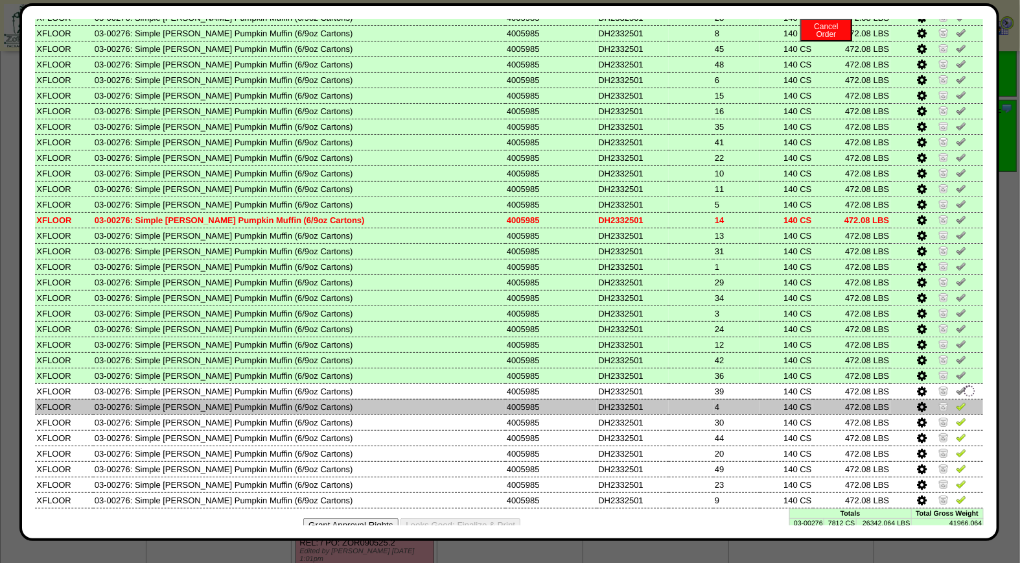
click at [956, 401] on img at bounding box center [961, 406] width 10 height 10
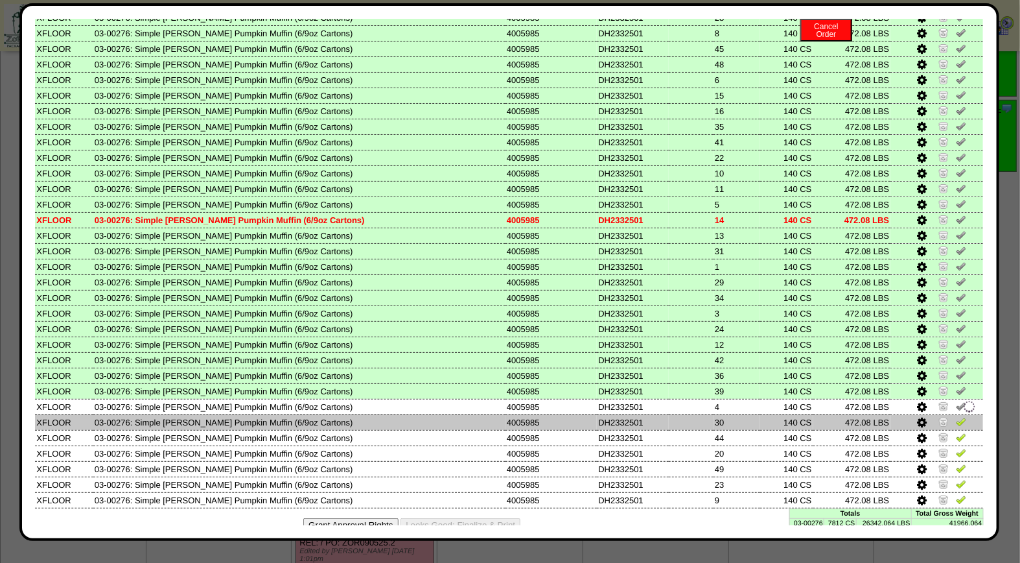
click at [951, 414] on td at bounding box center [936, 422] width 93 height 16
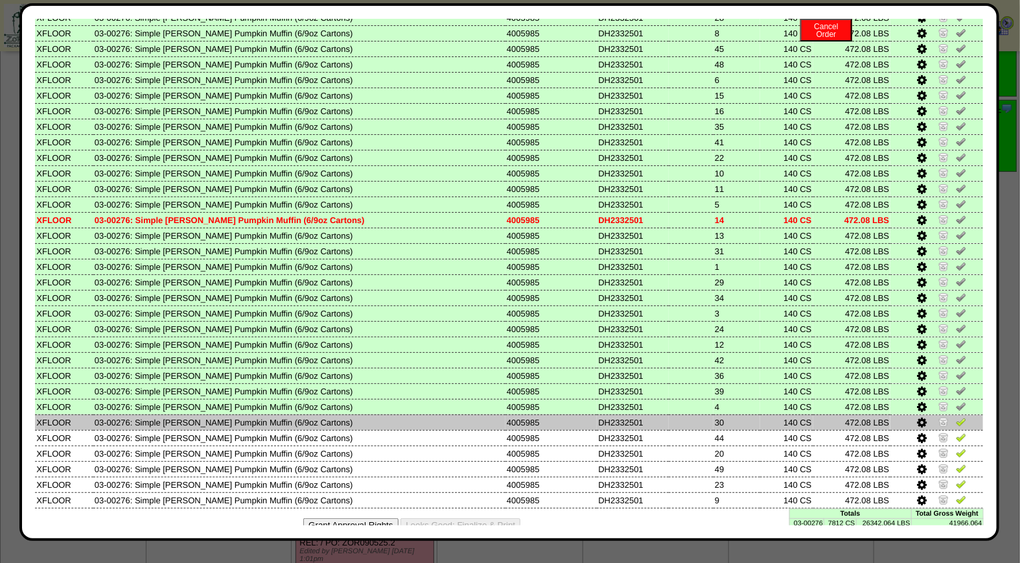
click at [956, 416] on img at bounding box center [961, 421] width 10 height 10
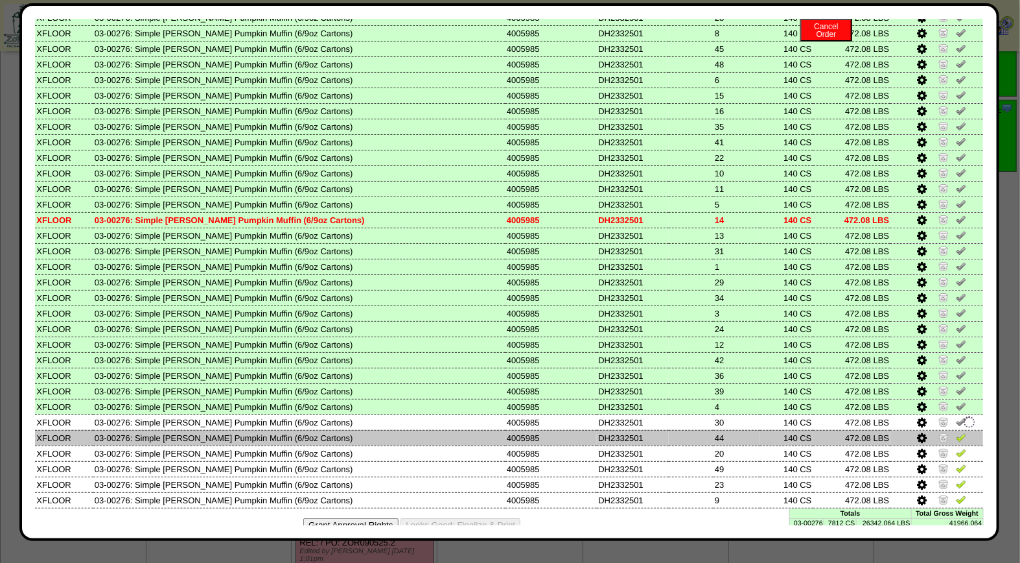
click at [956, 432] on img at bounding box center [961, 437] width 10 height 10
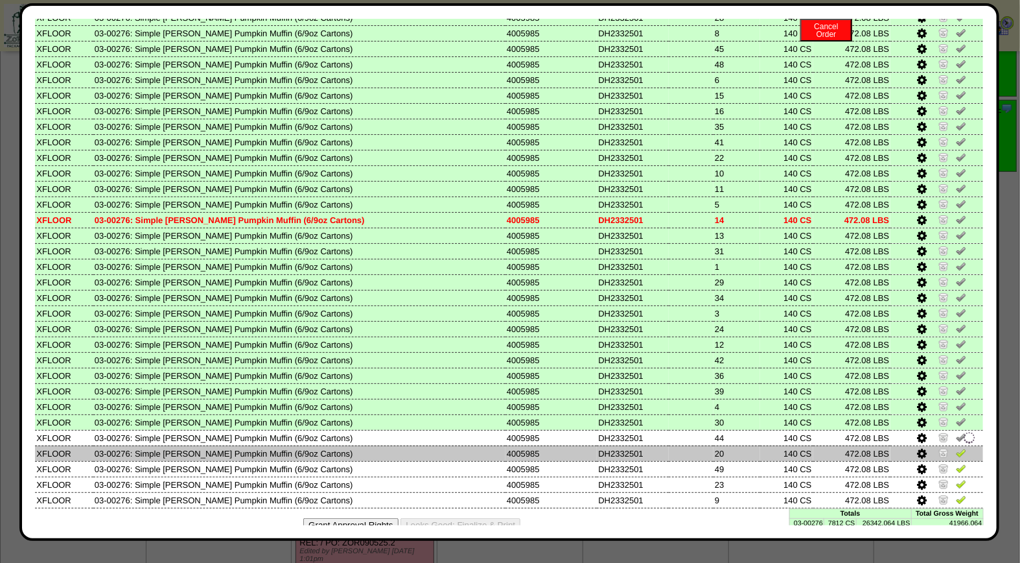
click at [956, 447] on img at bounding box center [961, 452] width 10 height 10
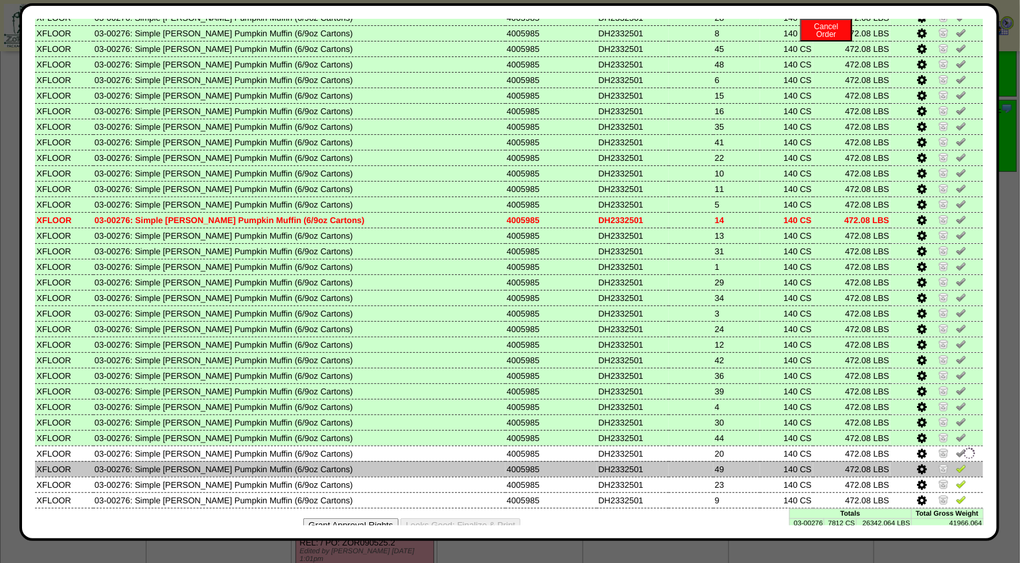
click at [956, 463] on img at bounding box center [961, 468] width 10 height 10
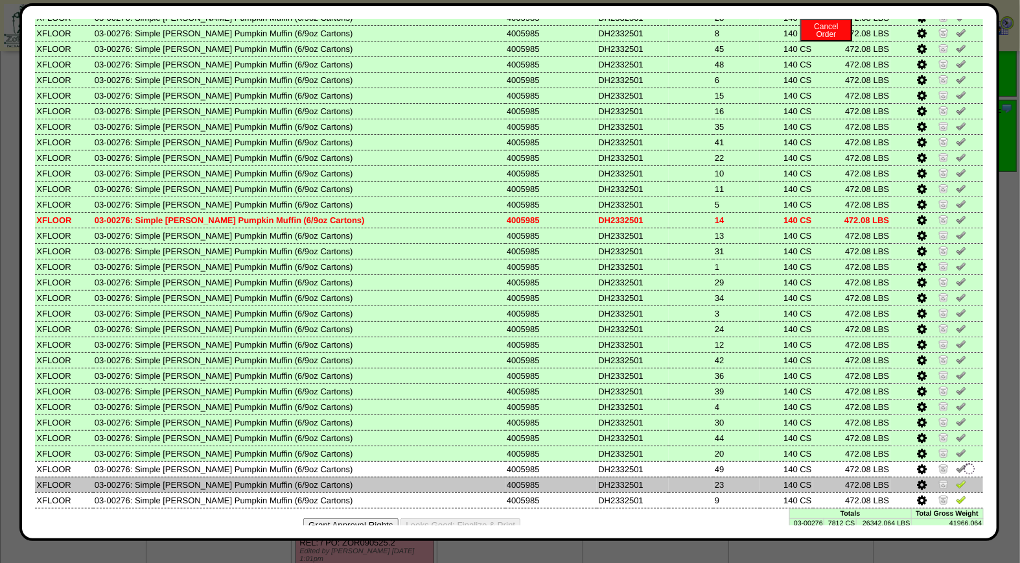
click at [956, 478] on img at bounding box center [961, 483] width 10 height 10
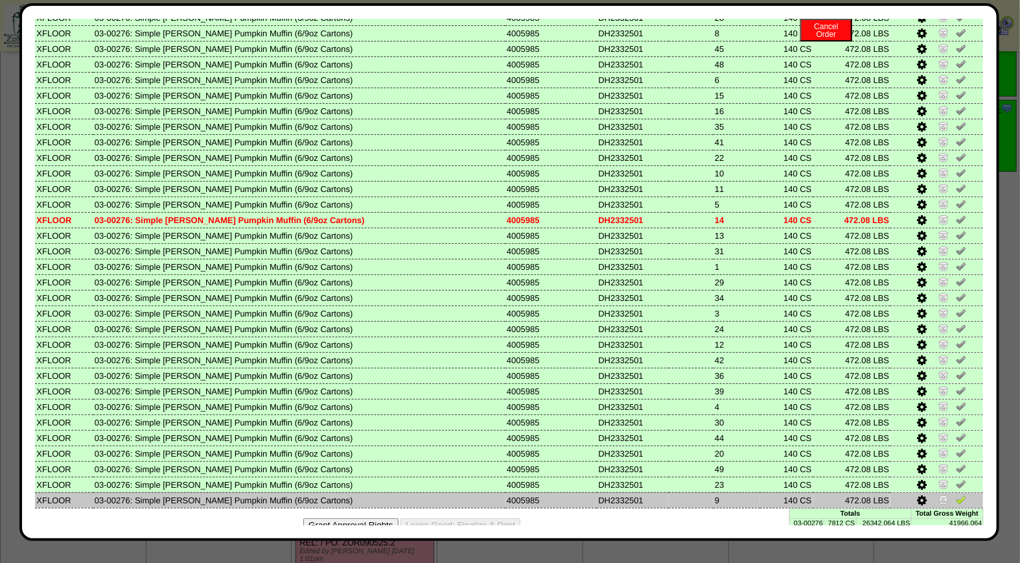
click at [956, 494] on img at bounding box center [961, 499] width 10 height 10
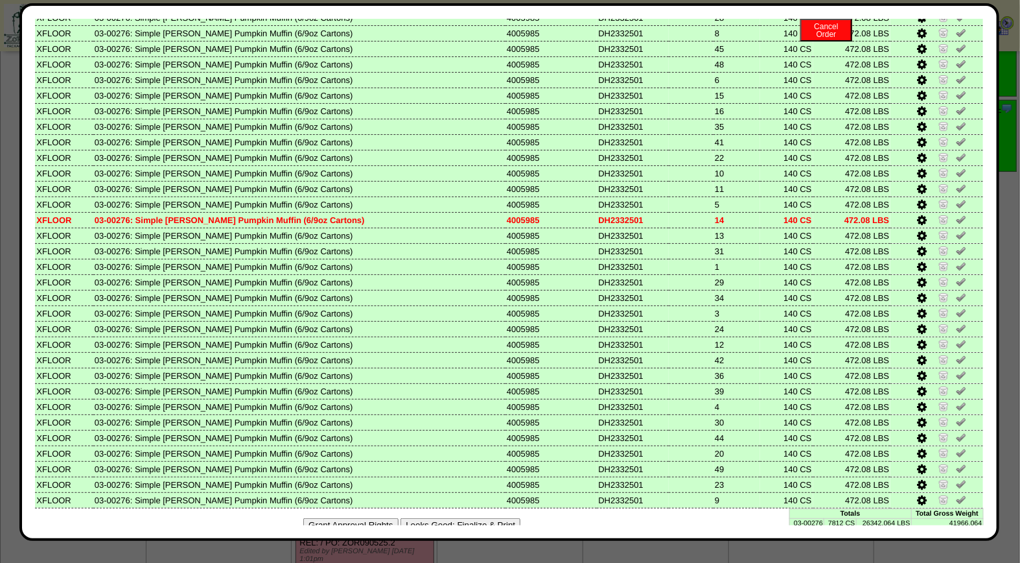
click at [515, 512] on div "Grant Approval Rights Looks Good: Finalize & Print" at bounding box center [509, 524] width 949 height 33
click at [508, 518] on button "Looks Good: Finalize & Print" at bounding box center [461, 525] width 120 height 14
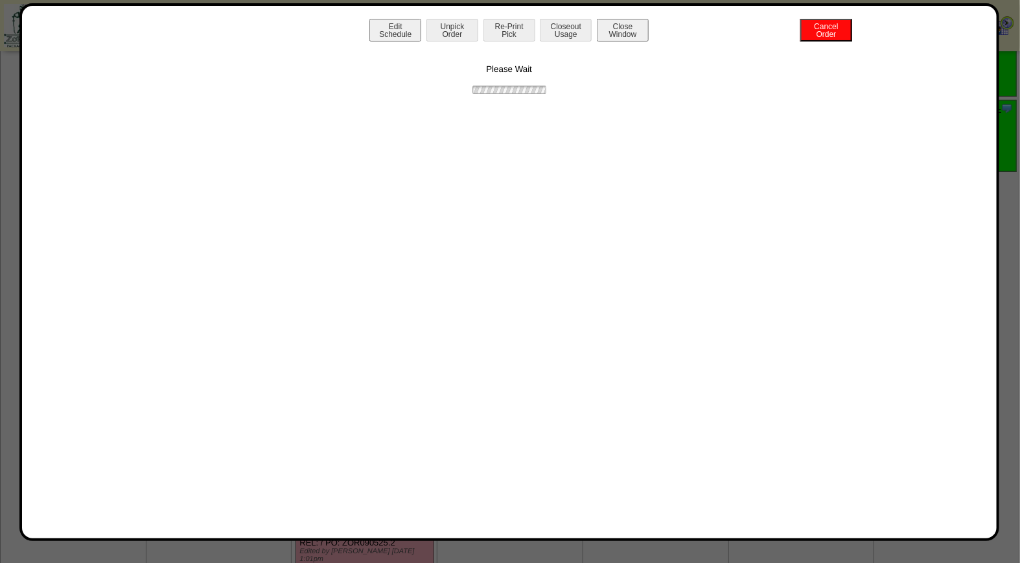
scroll to position [0, 0]
click at [526, 32] on button "Print BOL" at bounding box center [509, 30] width 52 height 23
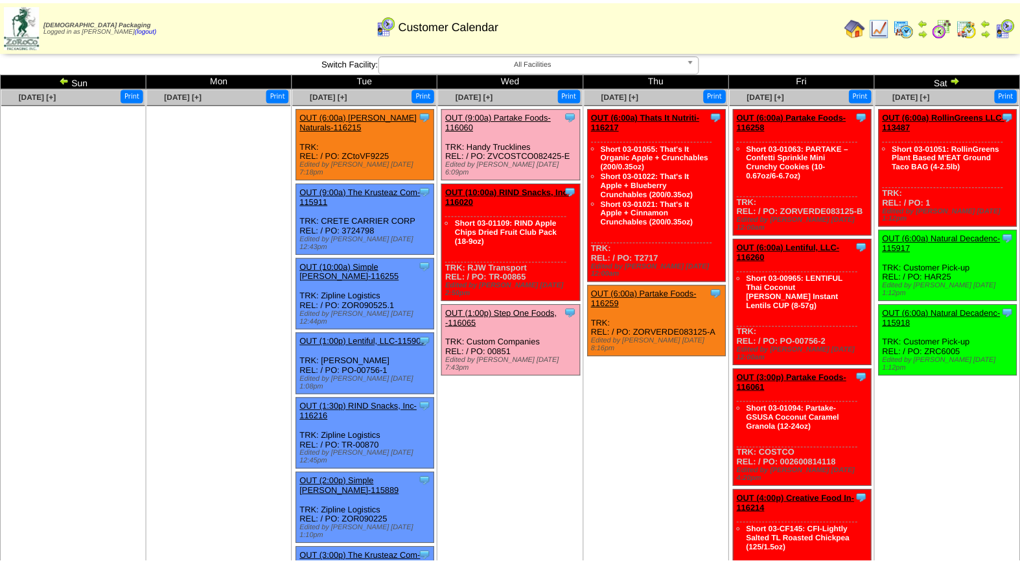
scroll to position [204, 0]
